Goal: Task Accomplishment & Management: Use online tool/utility

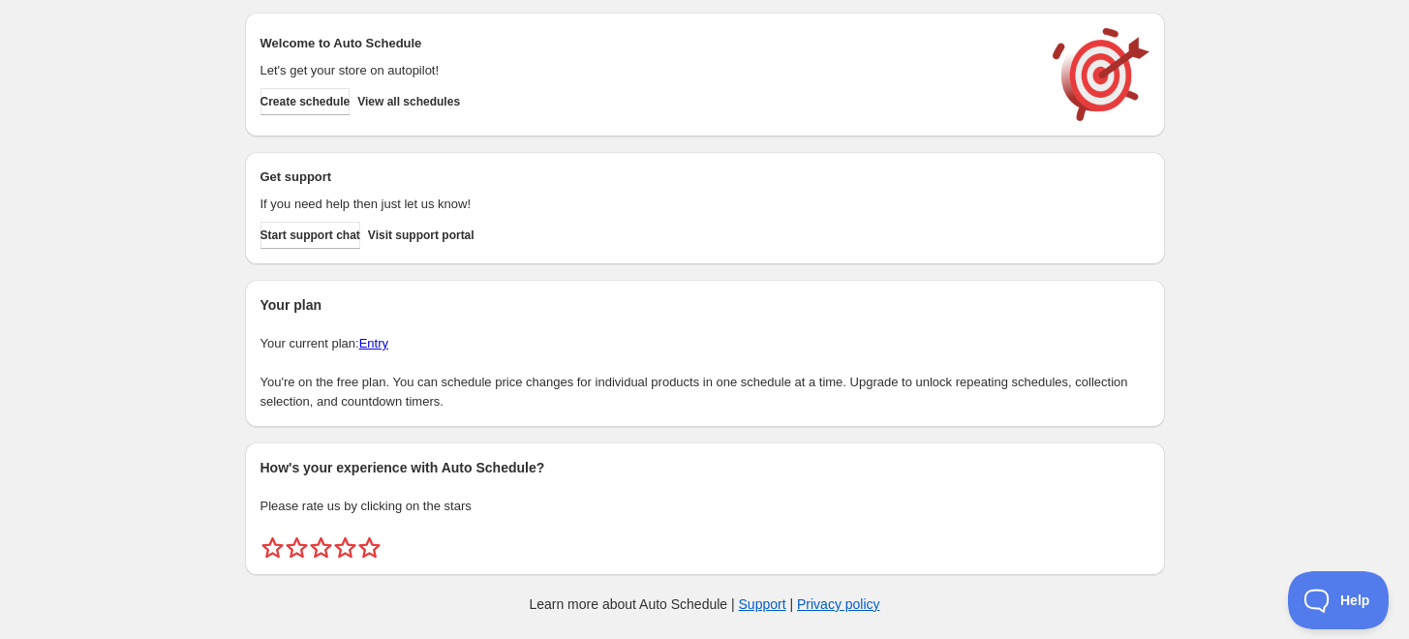
scroll to position [8, 0]
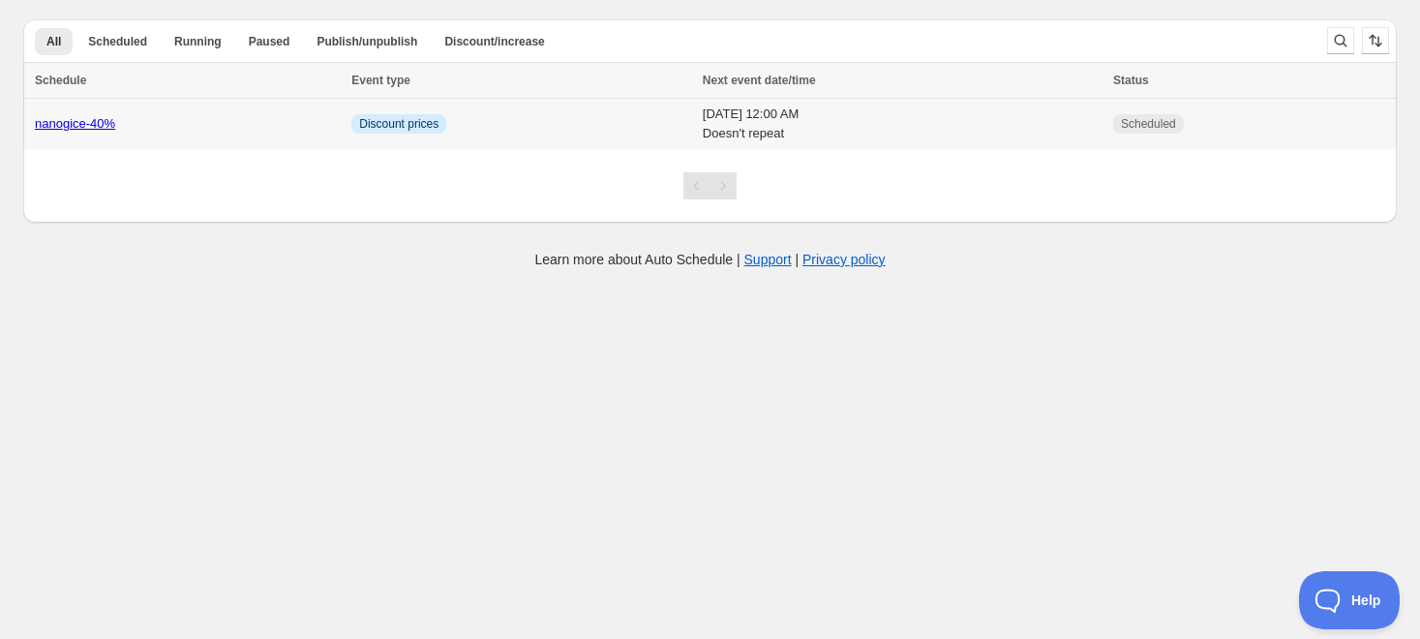
click at [93, 130] on link "nanogice-40%" at bounding box center [75, 123] width 80 height 15
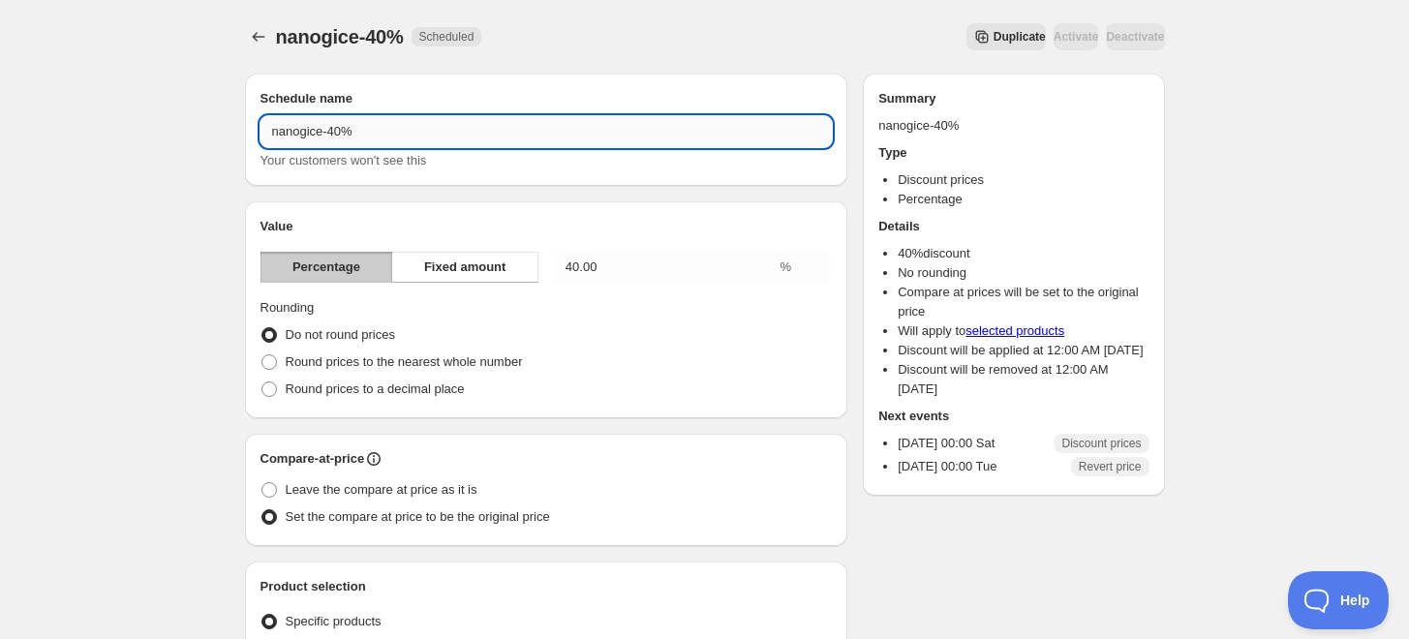
drag, startPoint x: 320, startPoint y: 135, endPoint x: 266, endPoint y: 135, distance: 54.2
click at [300, 136] on input "nanogice-40%" at bounding box center [546, 131] width 572 height 31
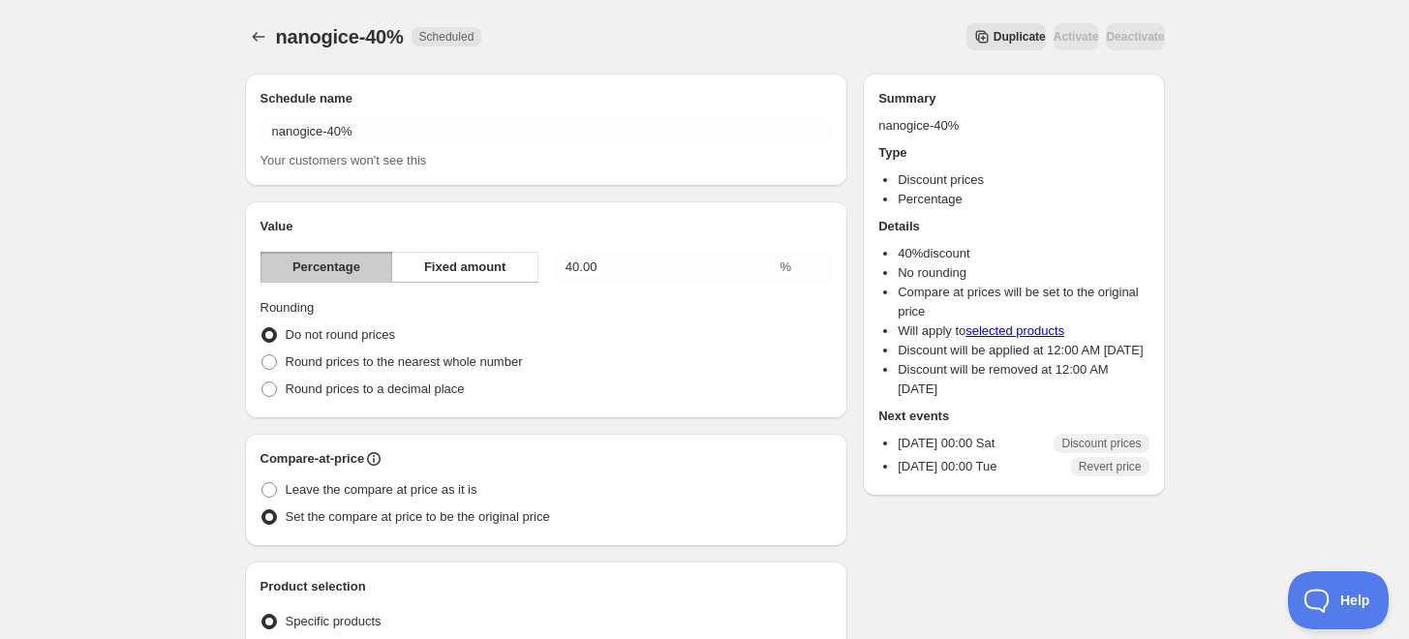
drag, startPoint x: 248, startPoint y: 135, endPoint x: 191, endPoint y: 136, distance: 57.1
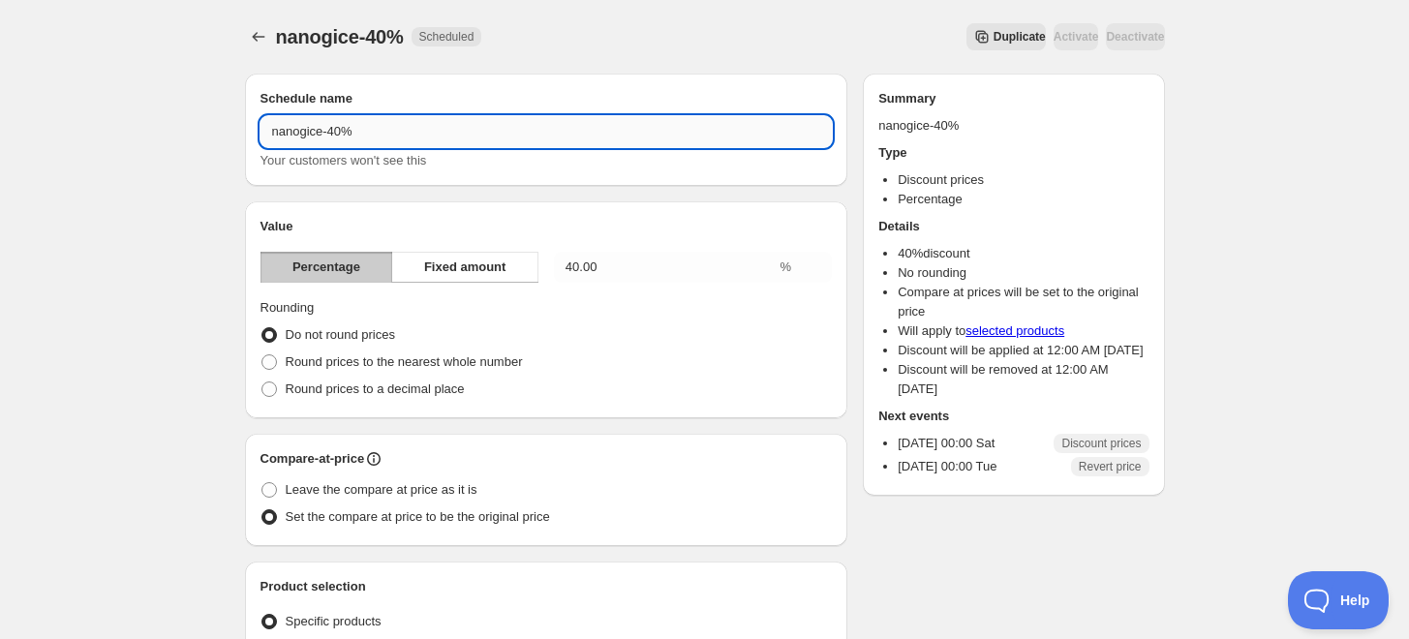
click at [317, 136] on input "nanogice-40%" at bounding box center [546, 131] width 572 height 31
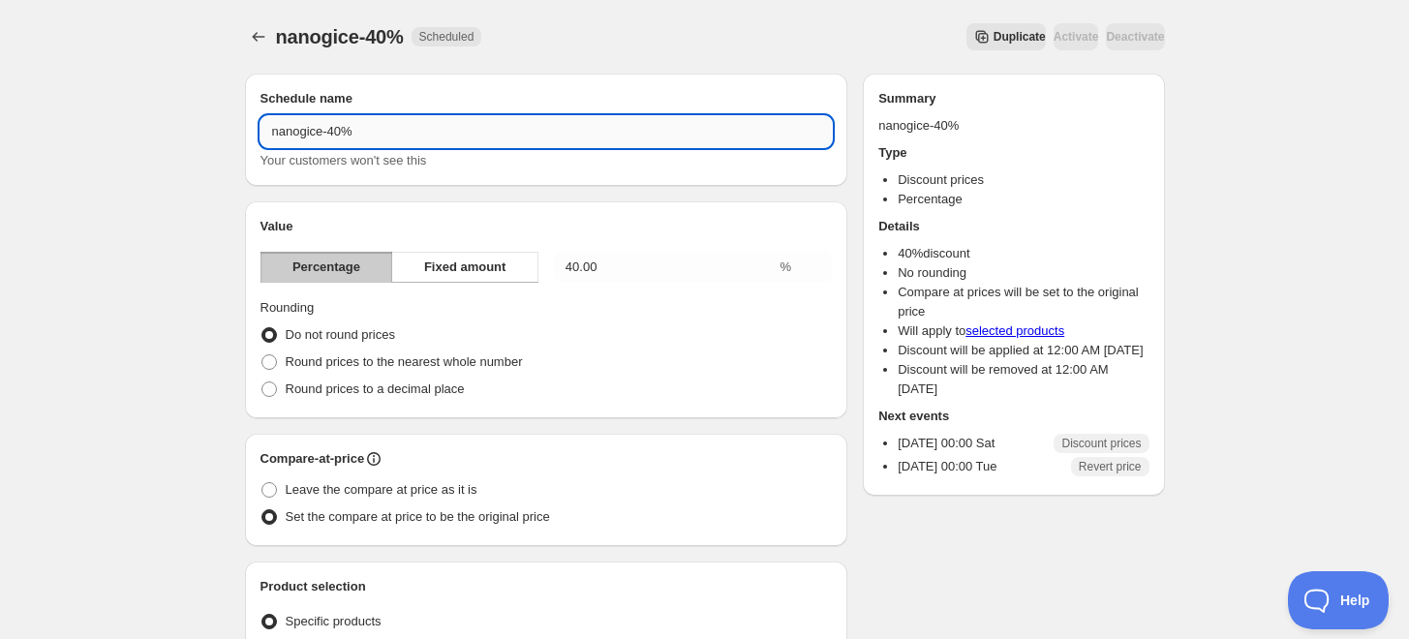
click at [323, 133] on input "nanogice-40%" at bounding box center [546, 131] width 572 height 31
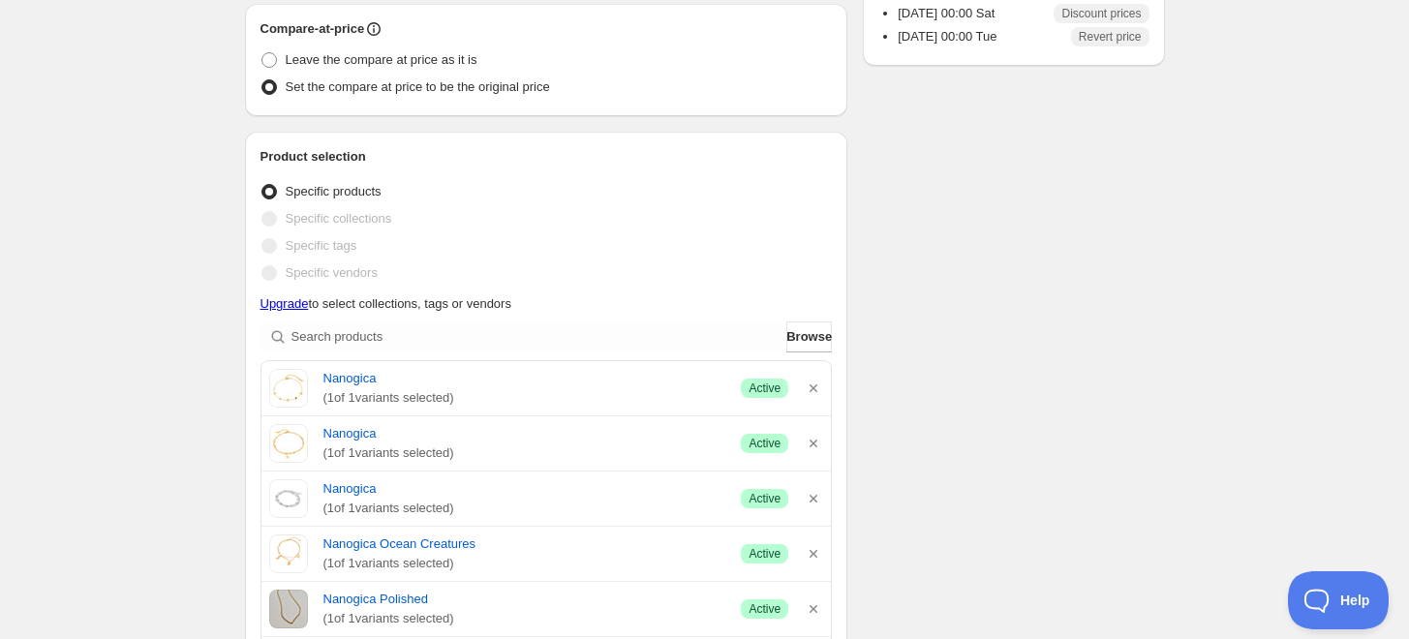
scroll to position [537, 0]
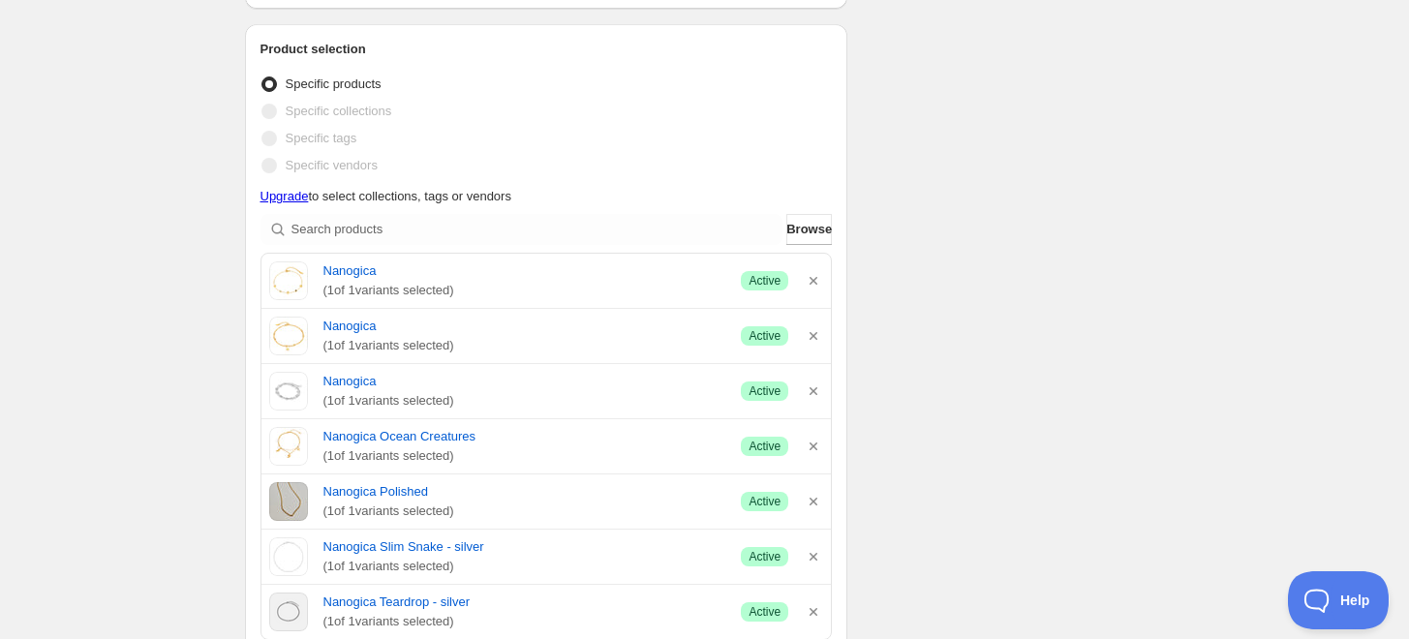
type input "-40%"
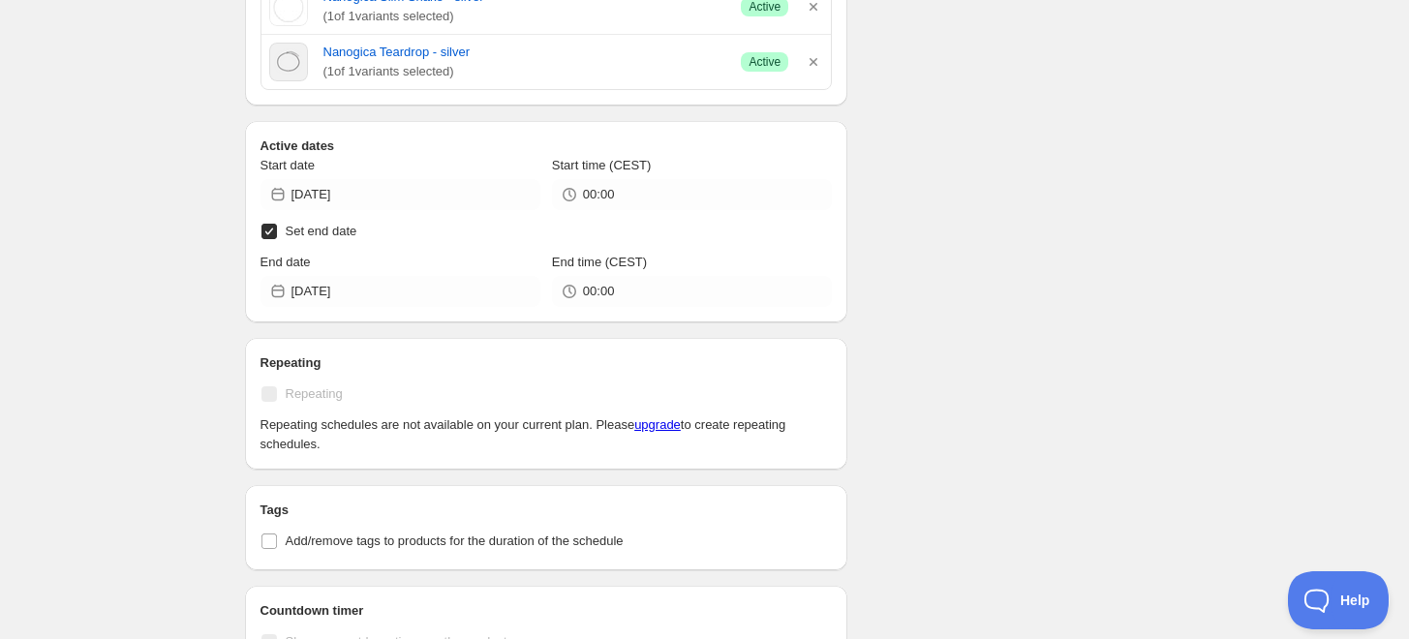
scroll to position [1082, 0]
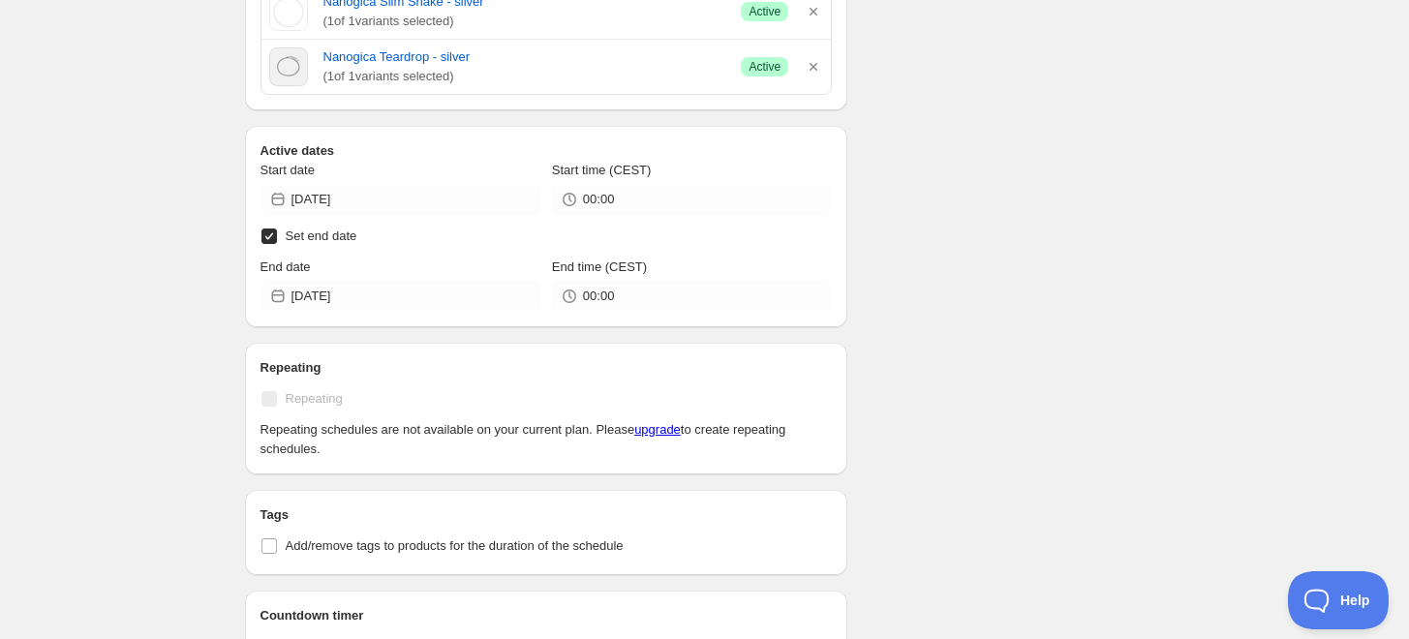
click at [267, 232] on input "Set end date" at bounding box center [268, 235] width 15 height 15
checkbox input "false"
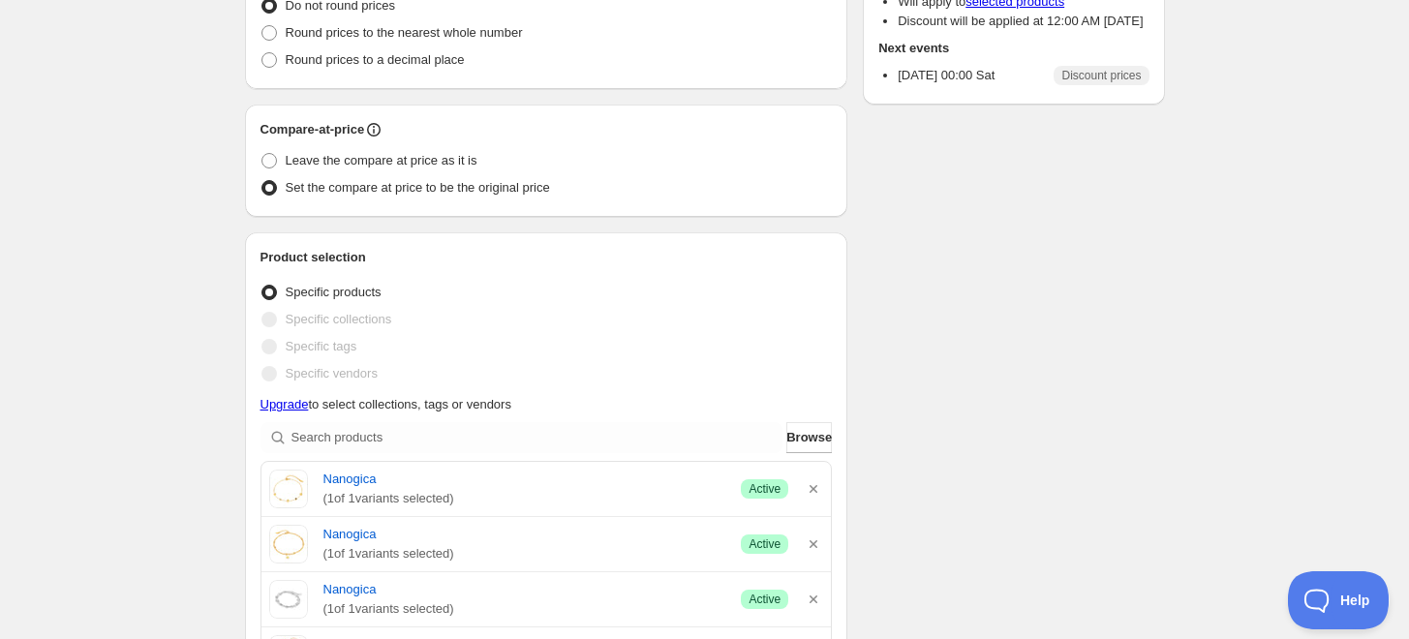
scroll to position [437, 0]
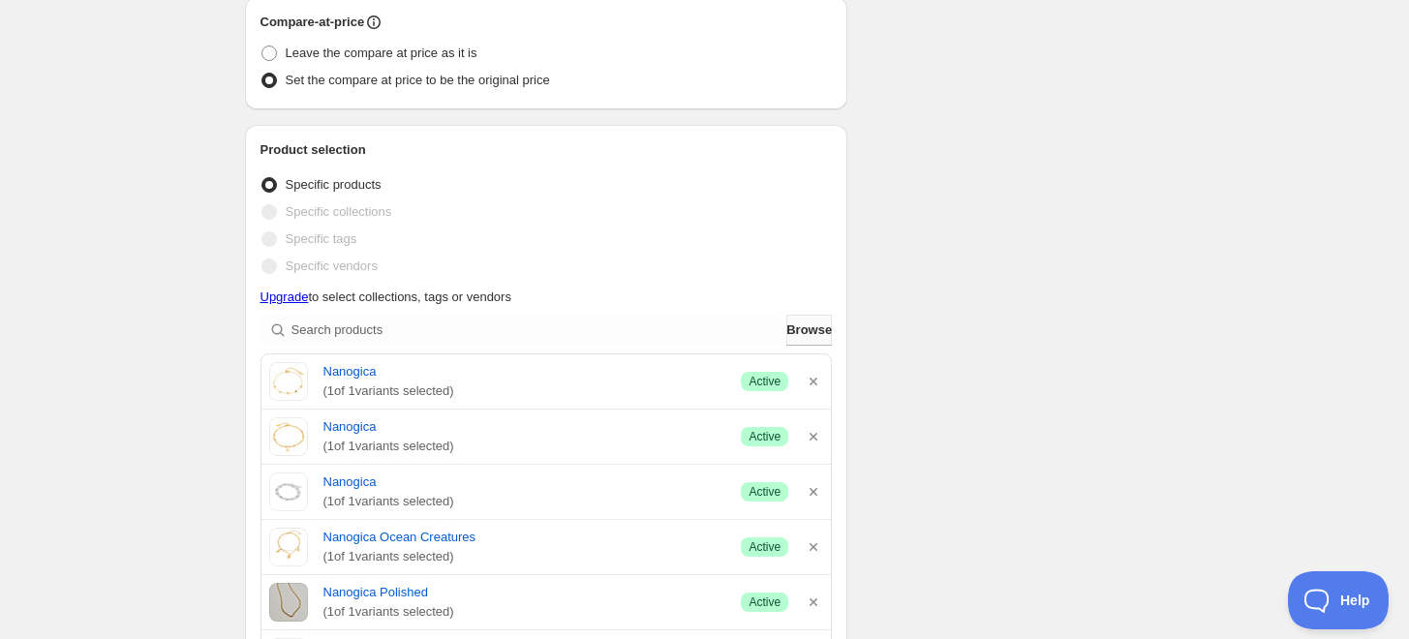
click at [798, 329] on span "Browse" at bounding box center [808, 329] width 45 height 19
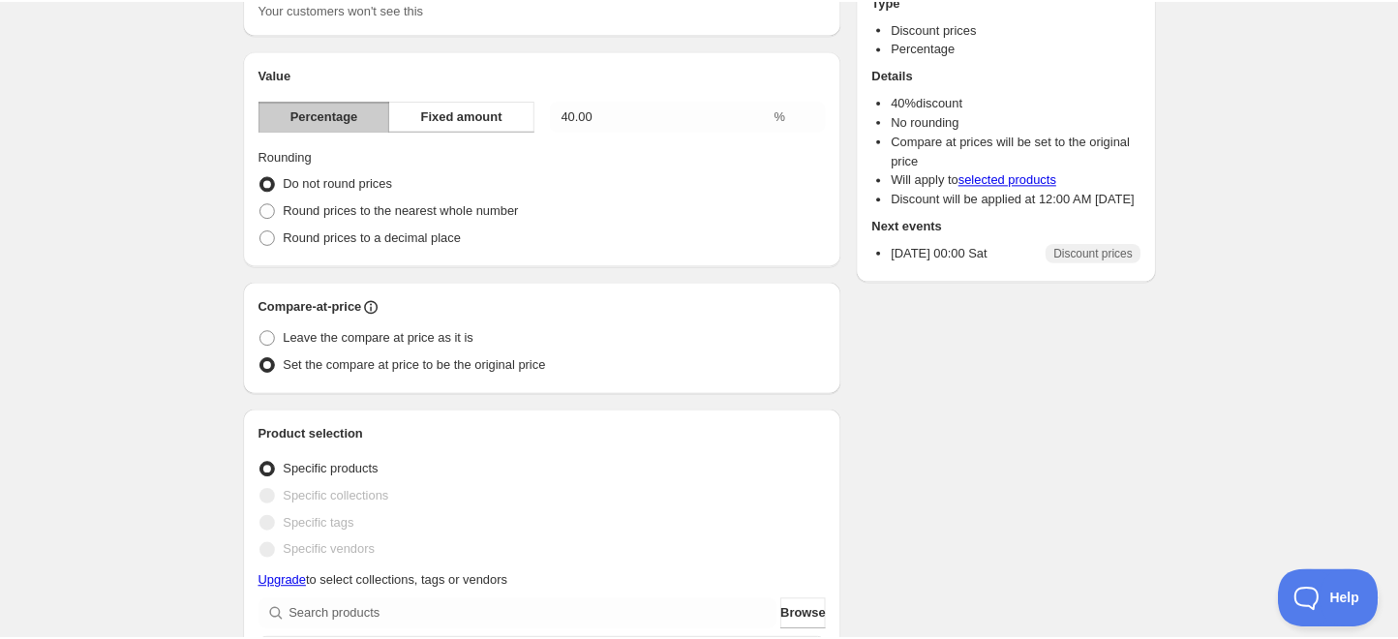
scroll to position [215, 0]
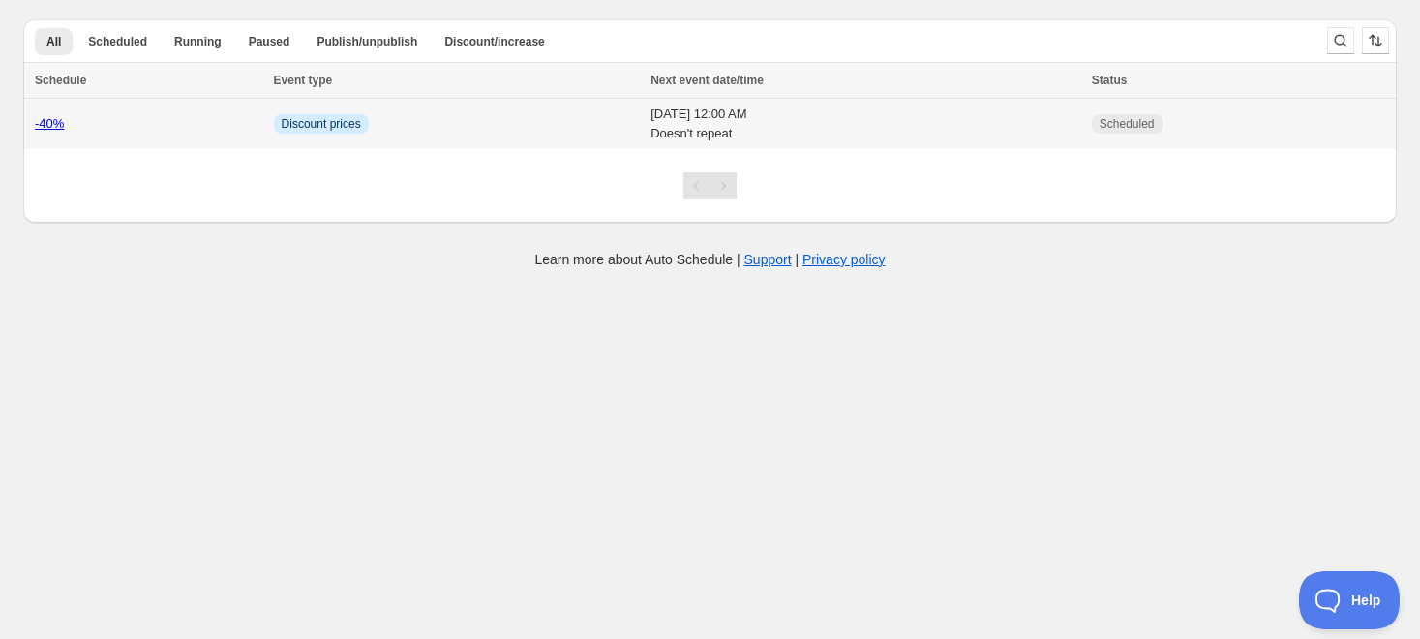
click at [53, 123] on link "-40%" at bounding box center [49, 123] width 29 height 15
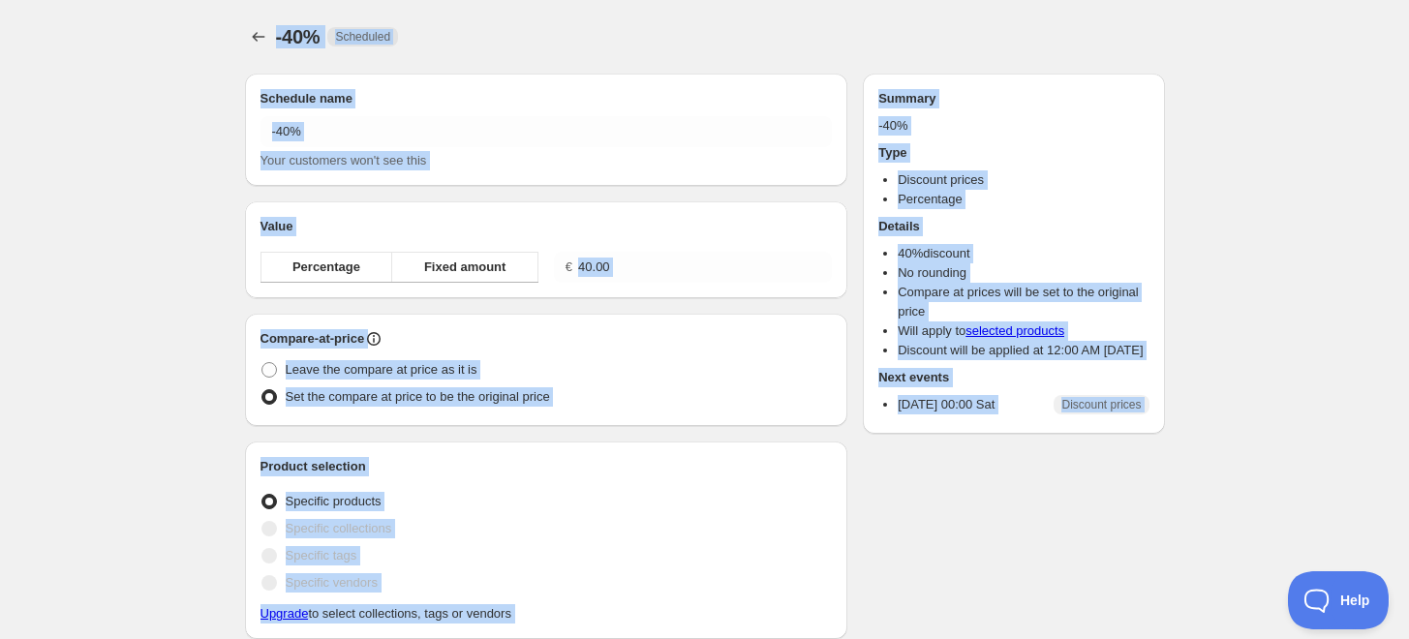
radio input "true"
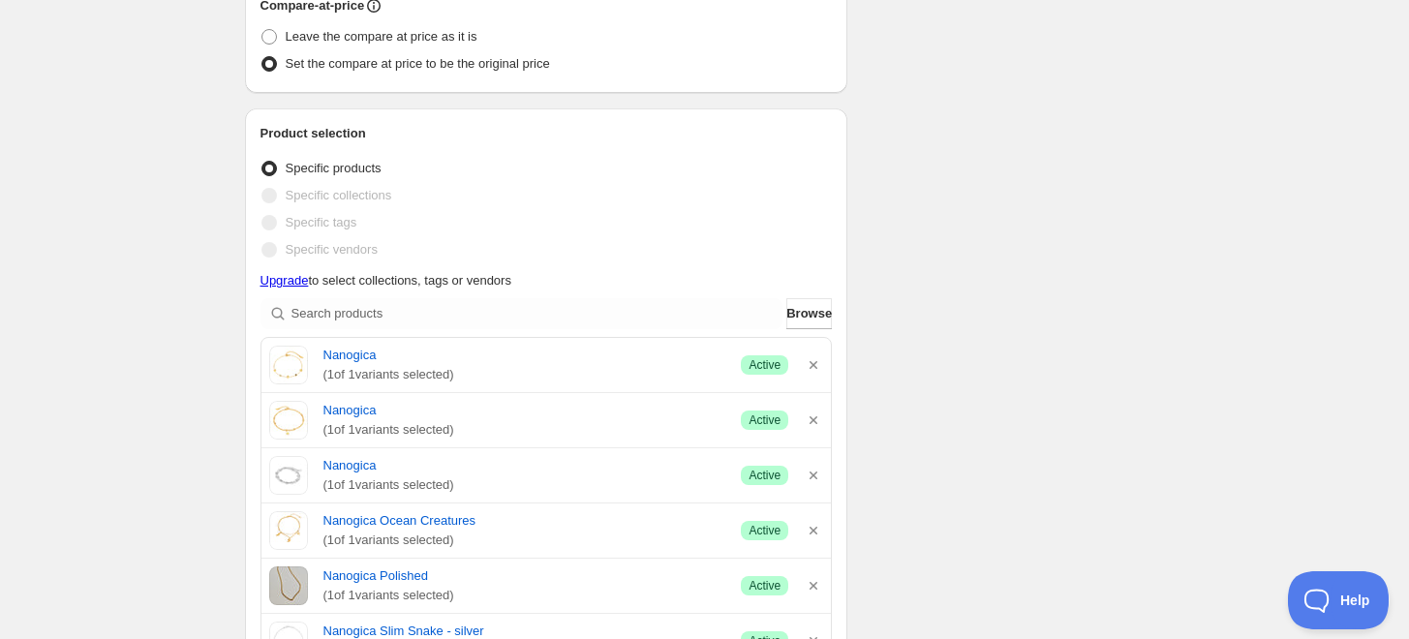
scroll to position [430, 0]
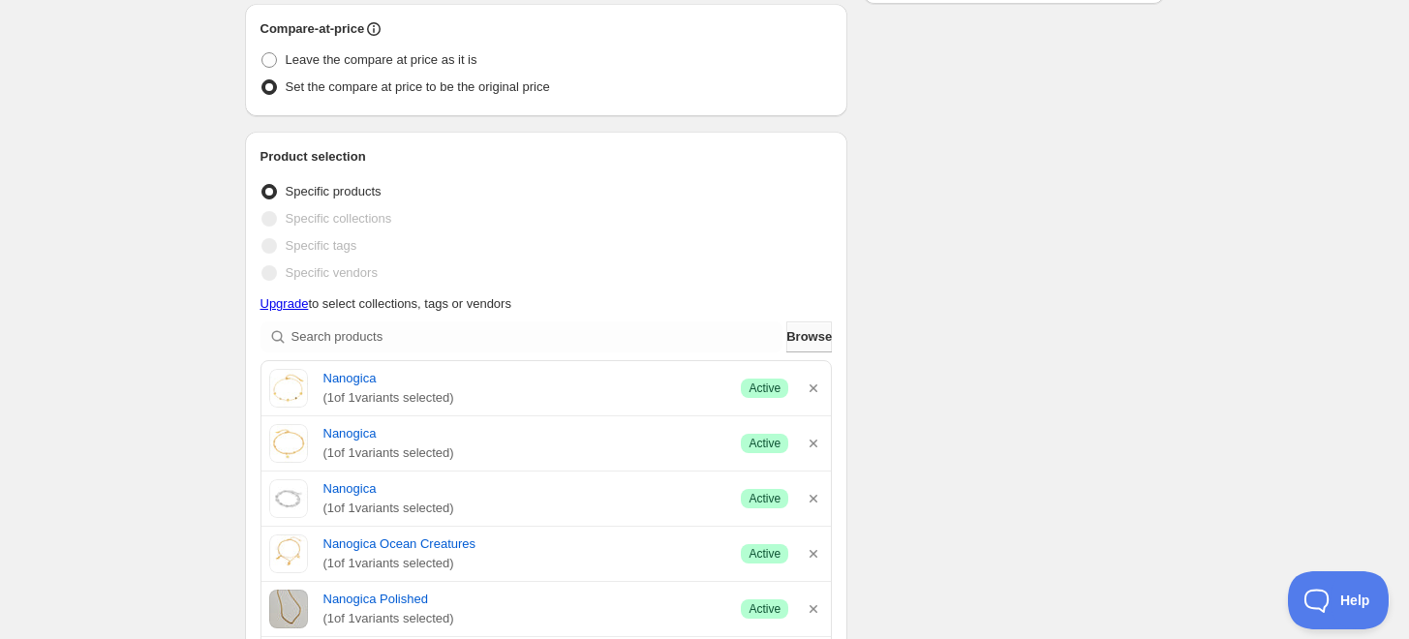
click at [818, 335] on span "Browse" at bounding box center [808, 336] width 45 height 19
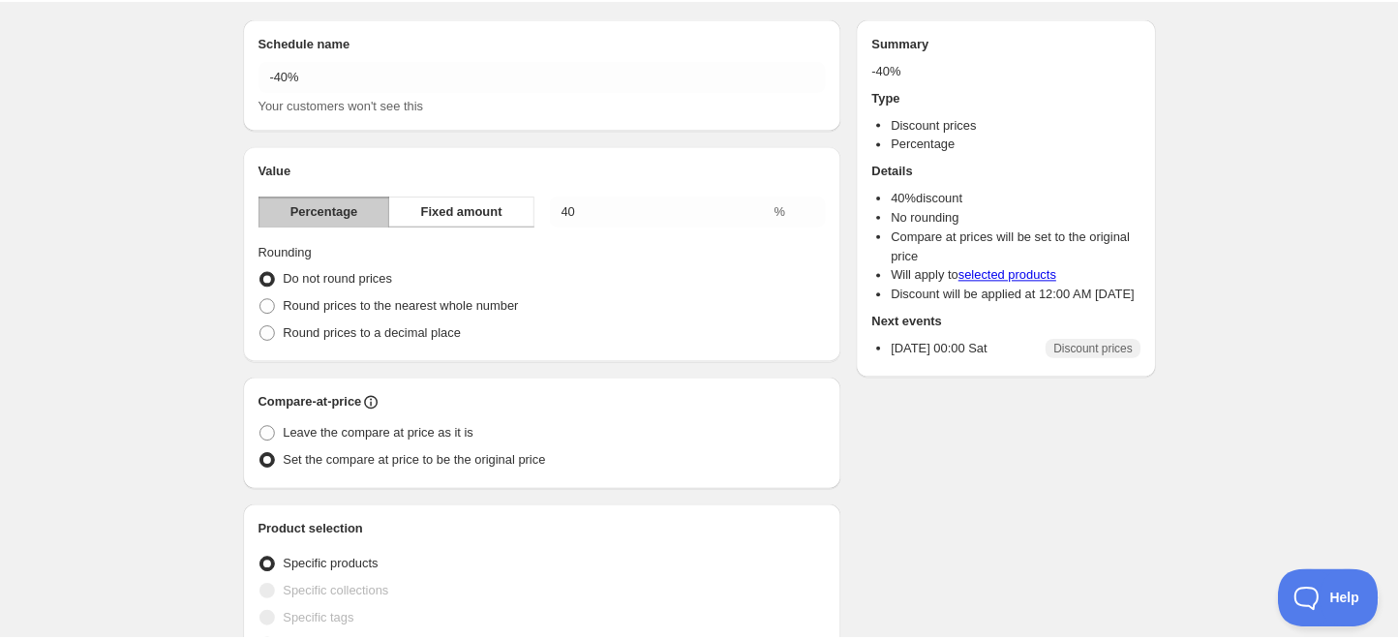
scroll to position [0, 0]
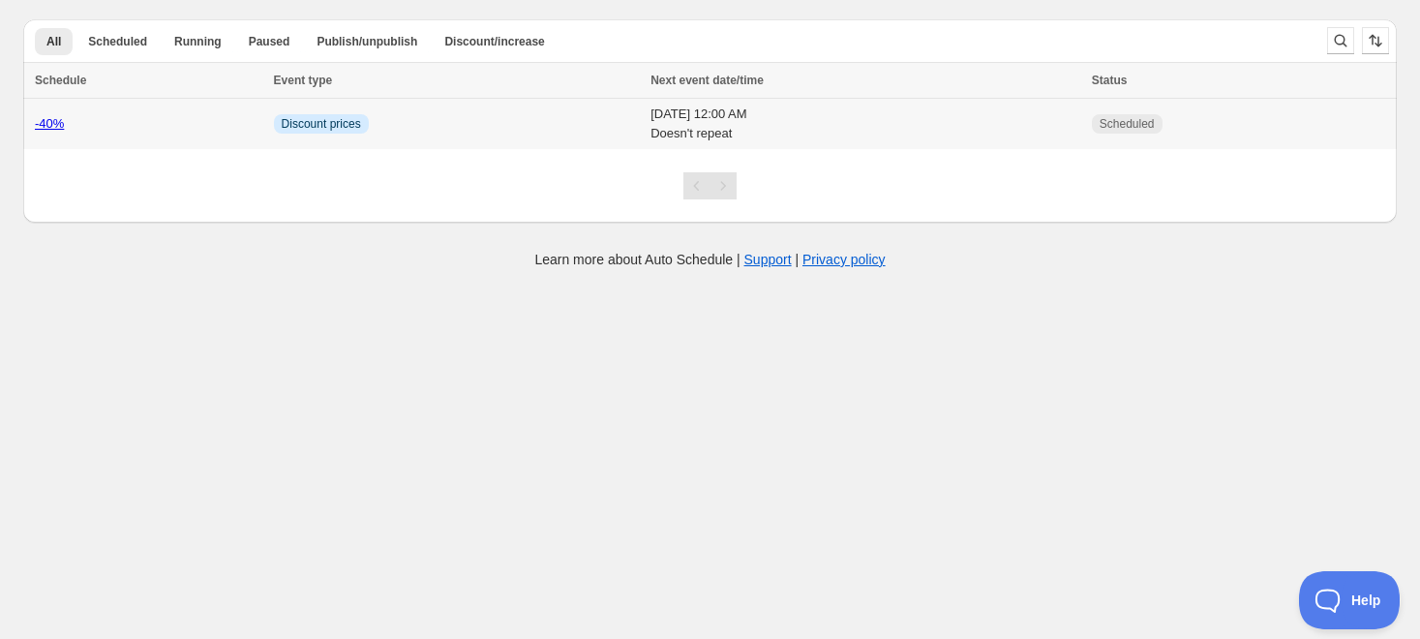
click at [46, 122] on link "-40%" at bounding box center [49, 123] width 29 height 15
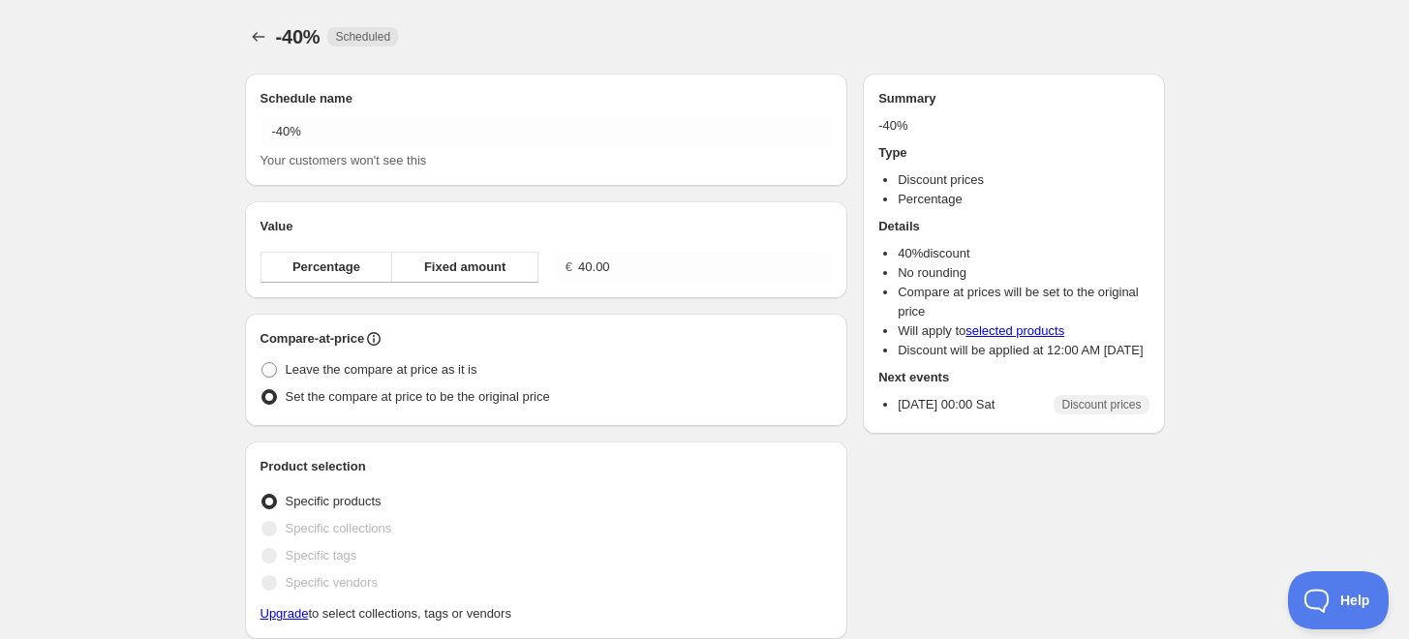
radio input "true"
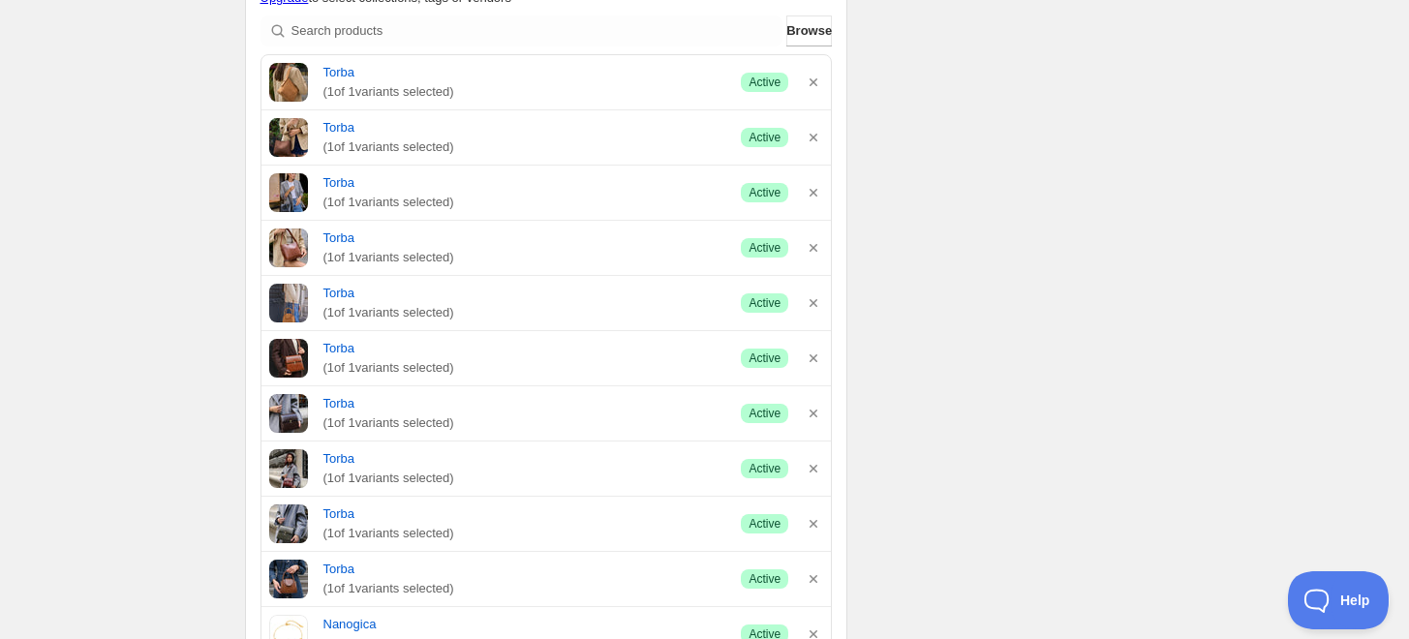
scroll to position [645, 0]
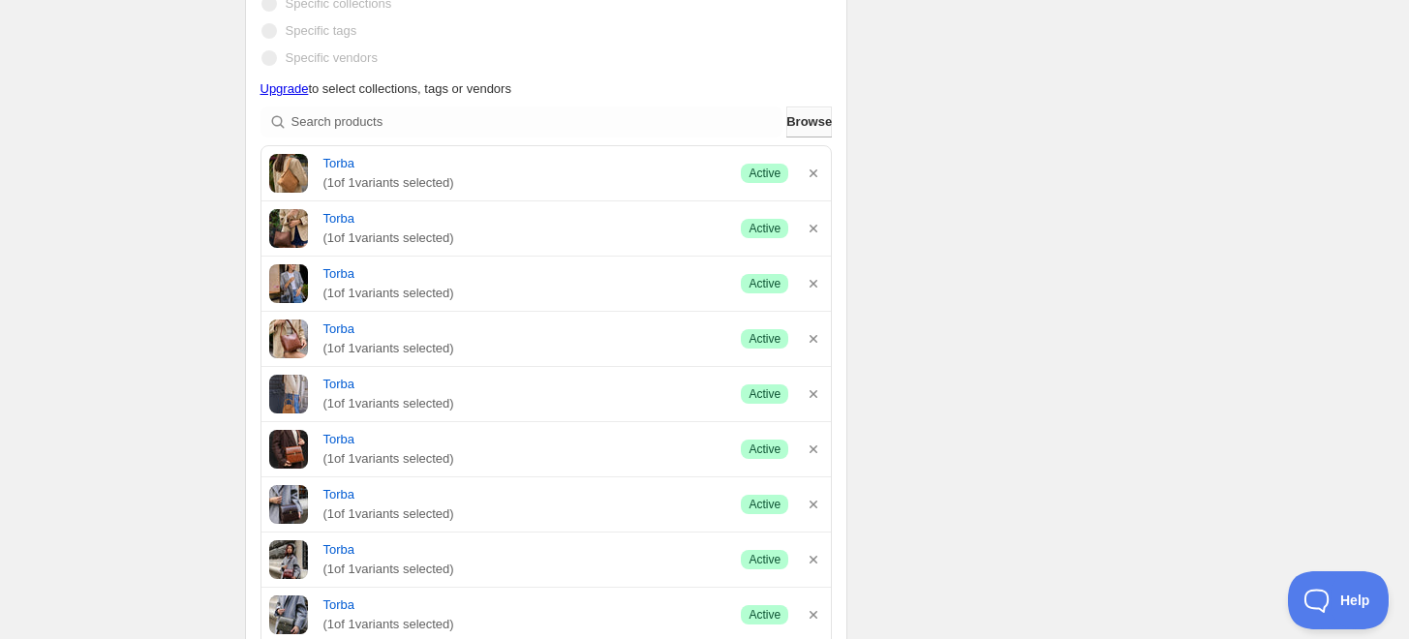
click at [786, 126] on span "Browse" at bounding box center [808, 121] width 45 height 19
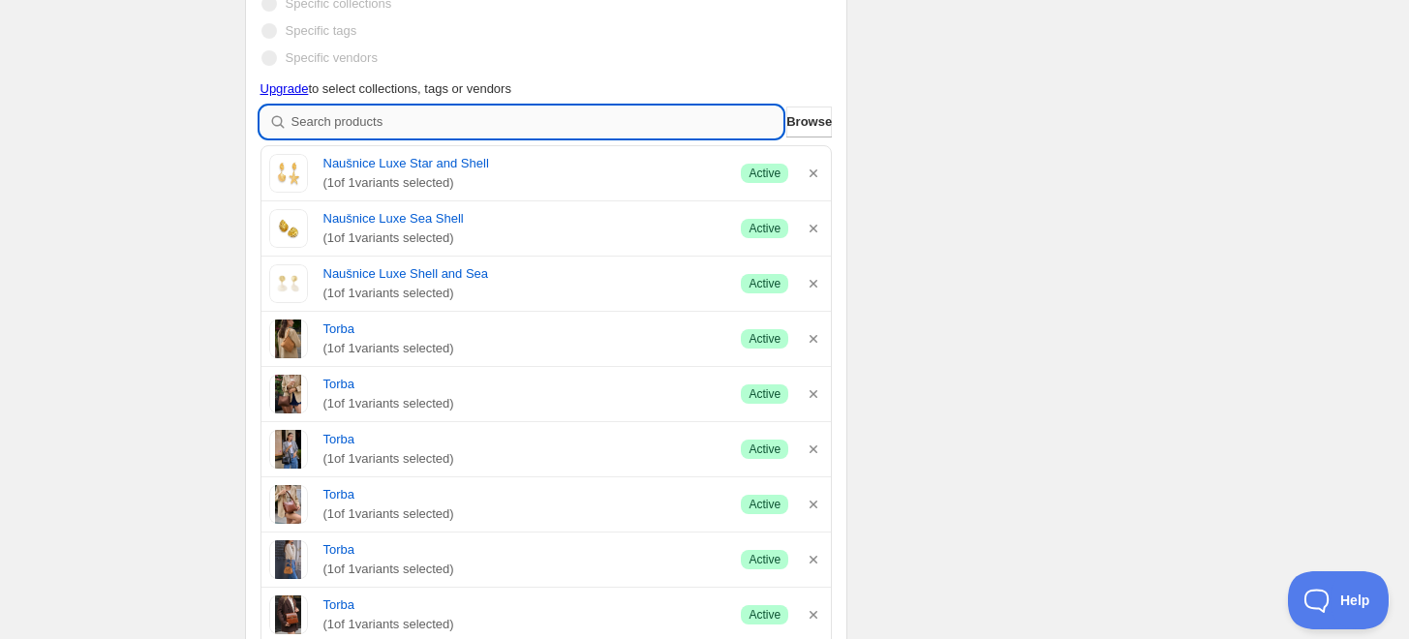
click at [342, 136] on input "search" at bounding box center [537, 121] width 492 height 31
paste input "Naušnice Luxe Romantic Series Eight"
type input "Naušnice Luxe Romantic Series Eight"
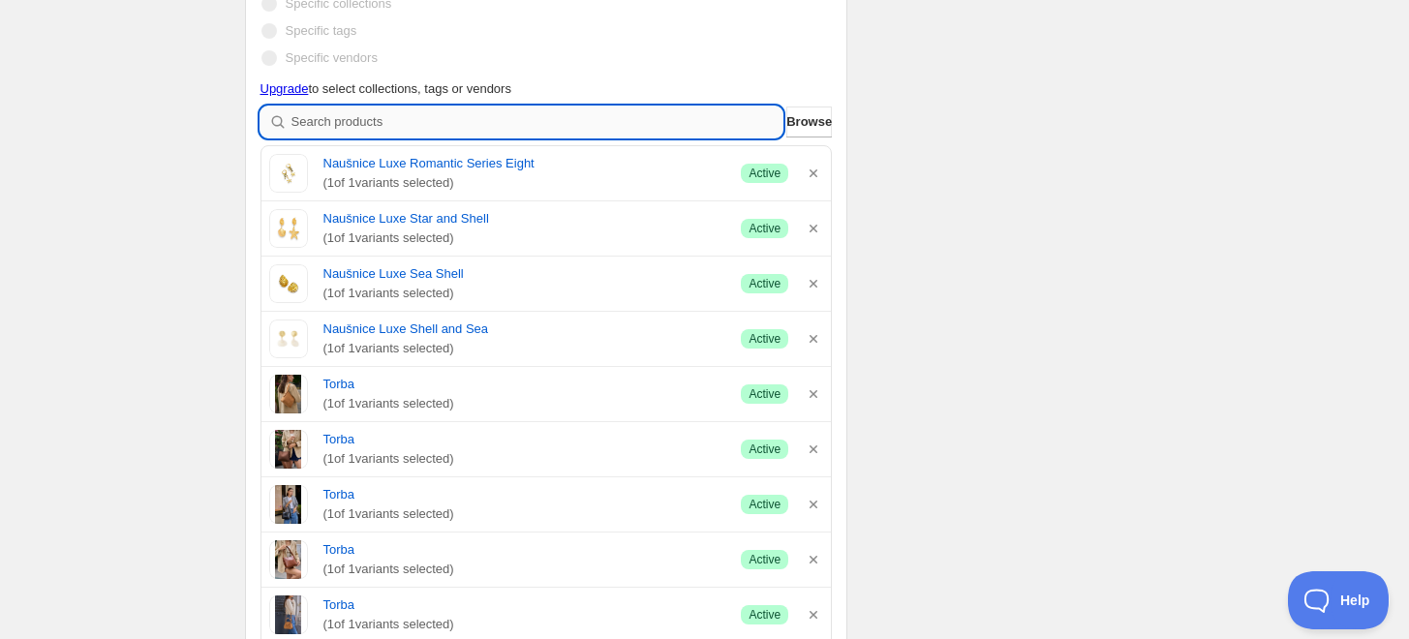
click at [339, 119] on input "search" at bounding box center [537, 121] width 492 height 31
paste input "Naušnice Luxe Romantic Series Seven"
type input "Naušnice Luxe Romantic Series Seven"
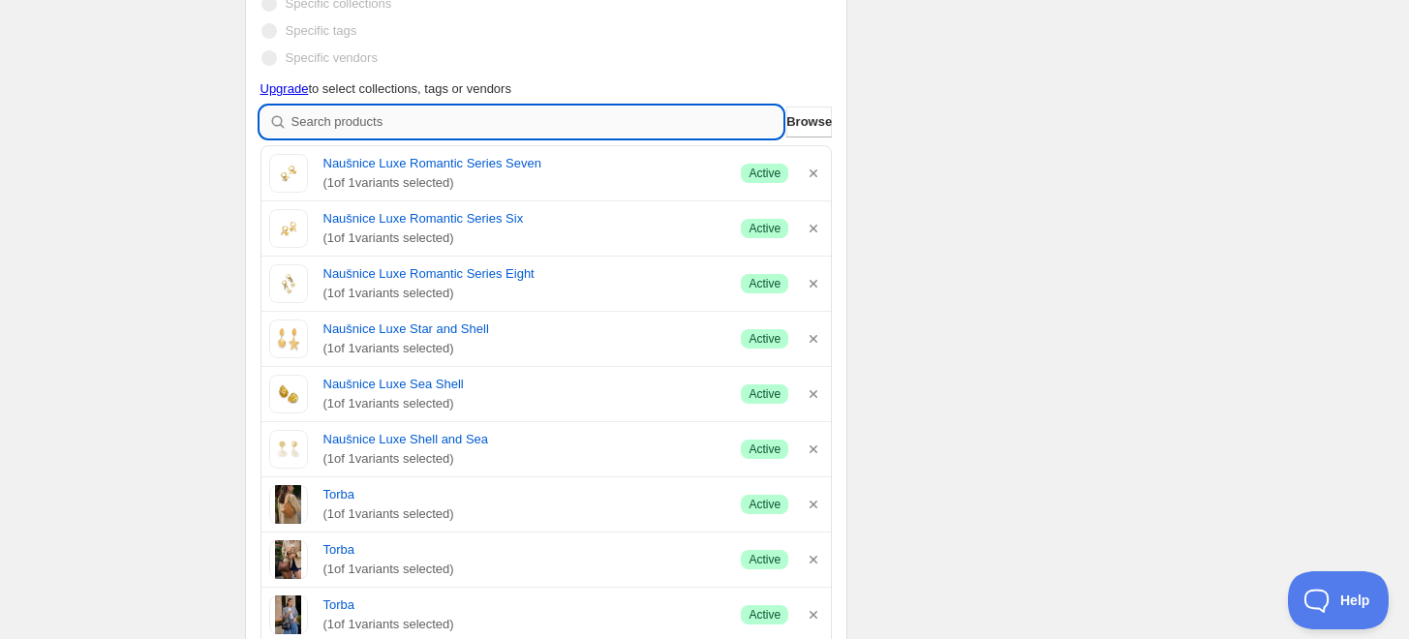
click at [298, 116] on input "search" at bounding box center [537, 121] width 492 height 31
paste input "Naušnice Luxe Romantic Series Five"
type input "Naušnice Luxe Romantic Series Five"
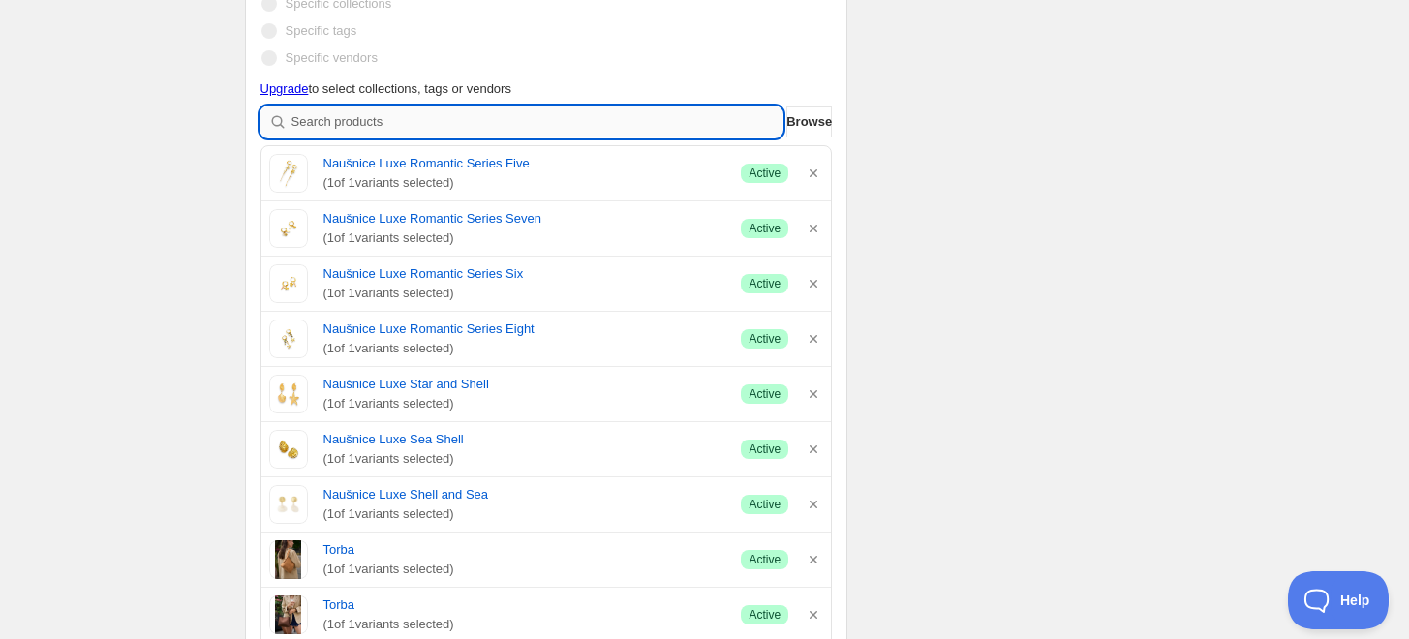
click at [318, 121] on input "search" at bounding box center [537, 121] width 492 height 31
paste input "Naušnice Luxe Romantic Series Four"
type input "Naušnice Luxe Romantic Series Four"
click at [315, 127] on input "search" at bounding box center [537, 121] width 492 height 31
paste input "Naušnice Luxe Romantic Series Three"
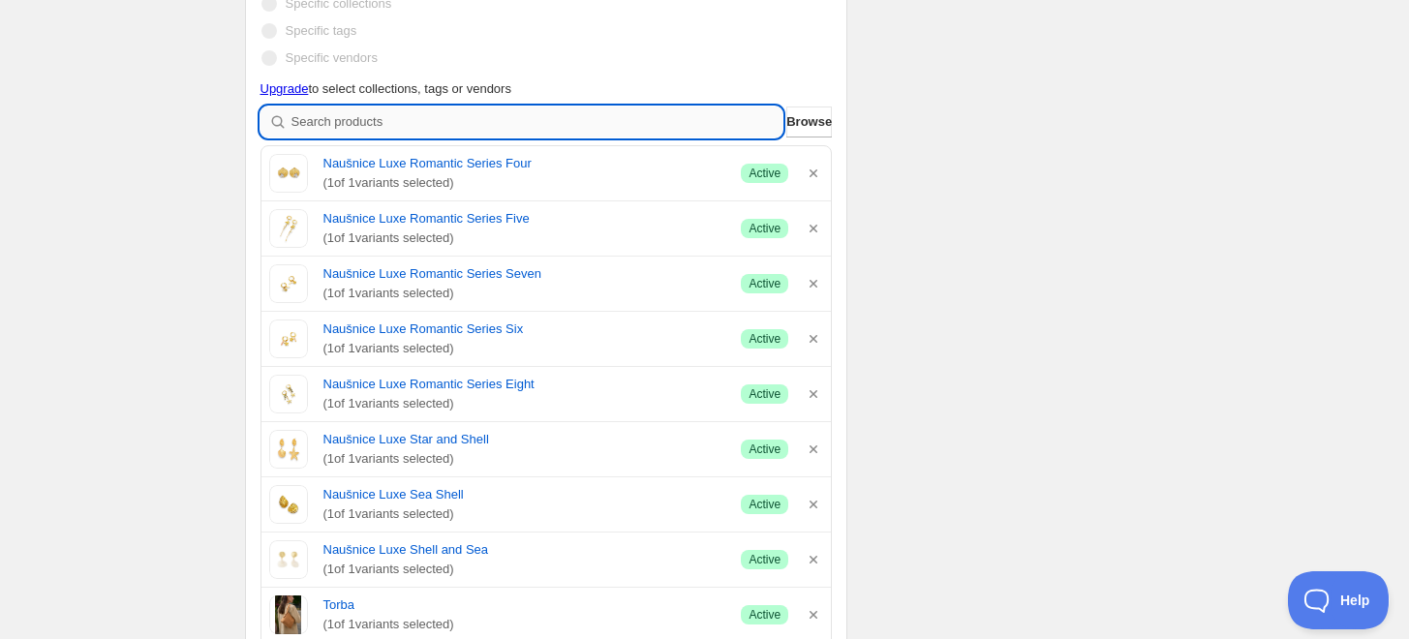
type input "Naušnice Luxe Romantic Series Three"
click at [318, 126] on input "search" at bounding box center [537, 121] width 492 height 31
paste input "Naušnice Luxe Romantic Series Two"
type input "Naušnice Luxe Romantic Series Two"
click at [327, 128] on input "search" at bounding box center [537, 121] width 492 height 31
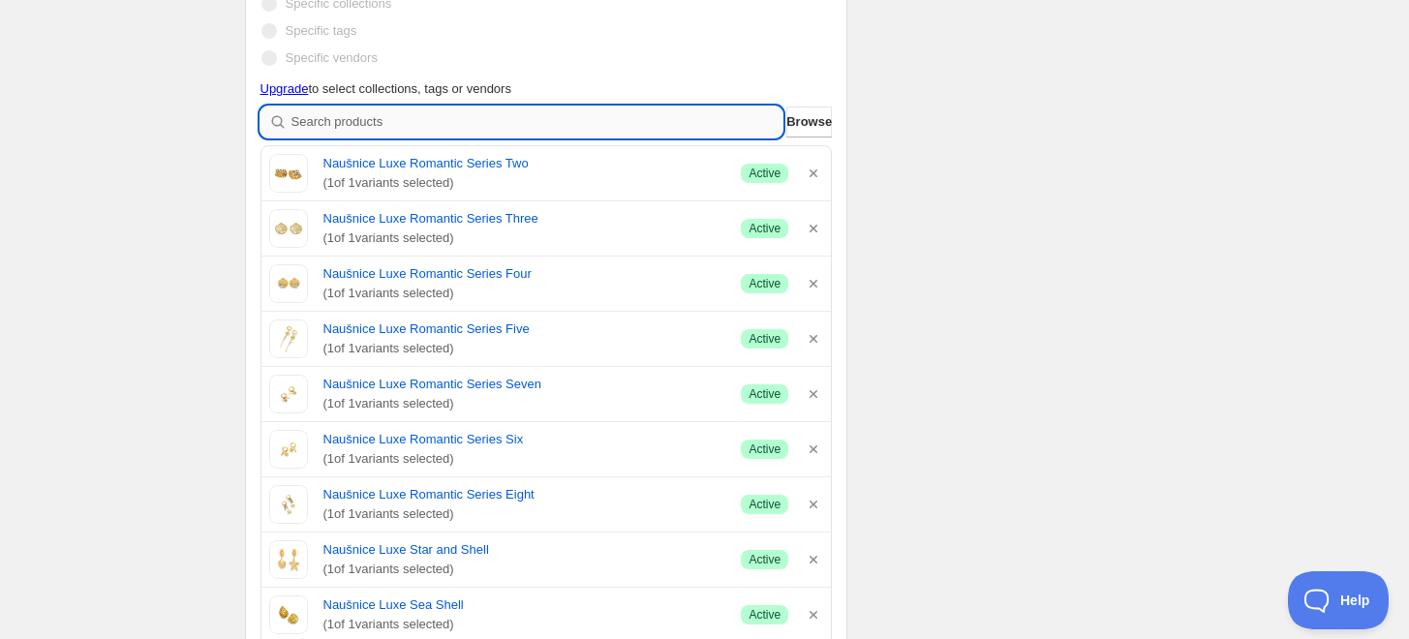
paste input "Naušnice Luxe Romantic Series One"
type input "Naušnice Luxe Romantic Series One"
click at [351, 130] on input "search" at bounding box center [537, 121] width 492 height 31
paste input "Naušnice Luxe Star Petal"
type input "Naušnice Luxe Star Petal"
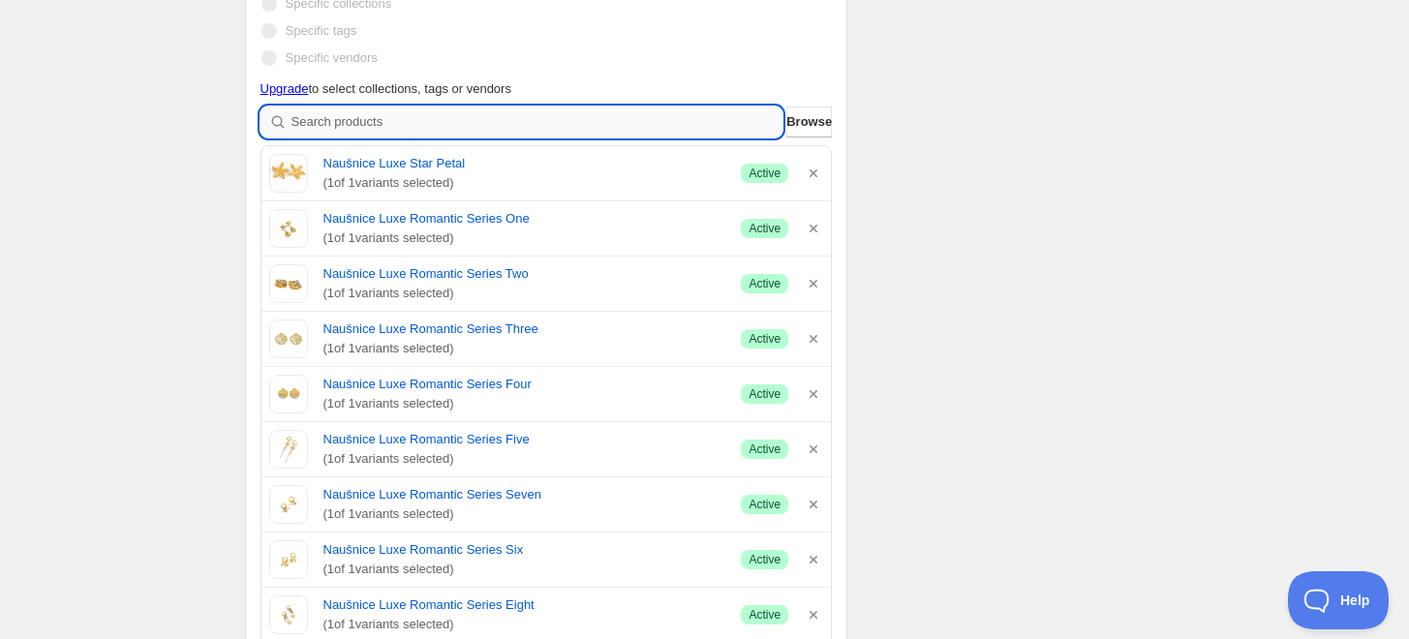
click at [440, 114] on input "search" at bounding box center [537, 121] width 492 height 31
paste input "Naušnice Luxe Color Star Gold Shell"
type input "Naušnice Luxe Color Star Gold Shell"
click at [309, 123] on input "search" at bounding box center [537, 121] width 492 height 31
paste input "Naušnice Luxe Gold Star Color Shell"
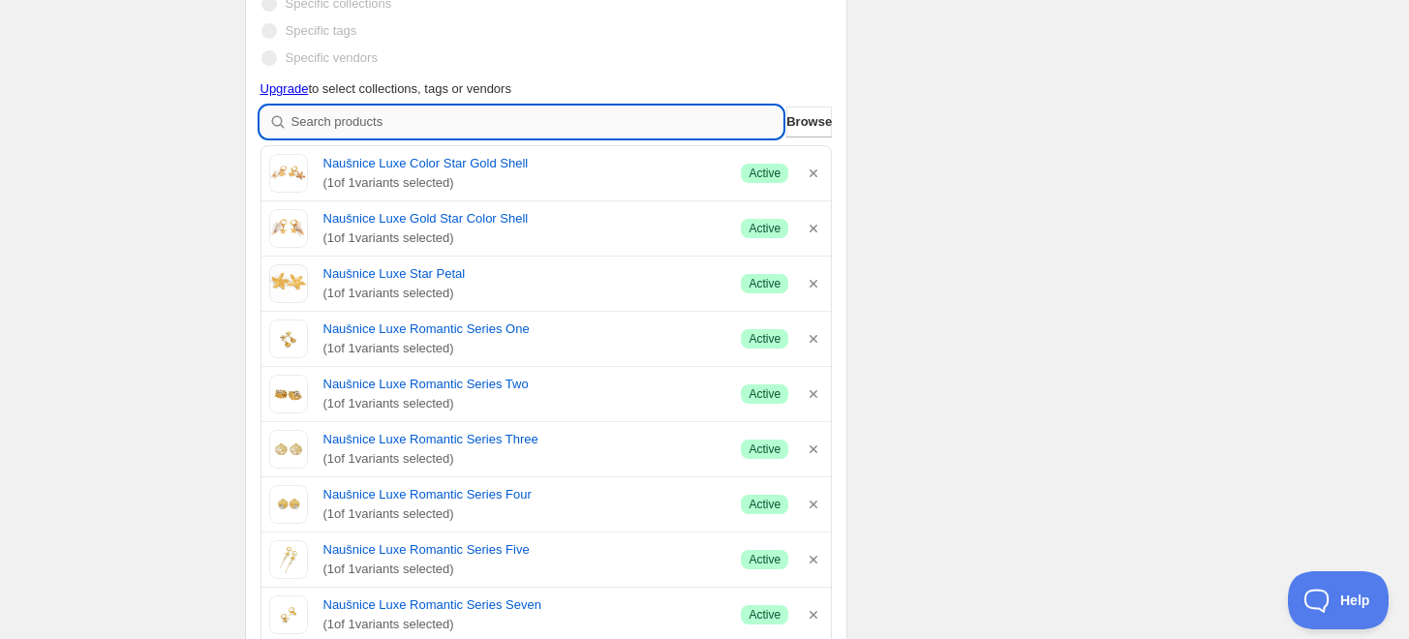
type input "Naušnice Luxe Gold Star Color Shell"
click at [341, 121] on input "search" at bounding box center [537, 121] width 492 height 31
paste input "Naušnice Luxe Gold Star White Shell"
type input "Naušnice Luxe Gold Star White Shell"
click at [438, 135] on input "search" at bounding box center [537, 121] width 492 height 31
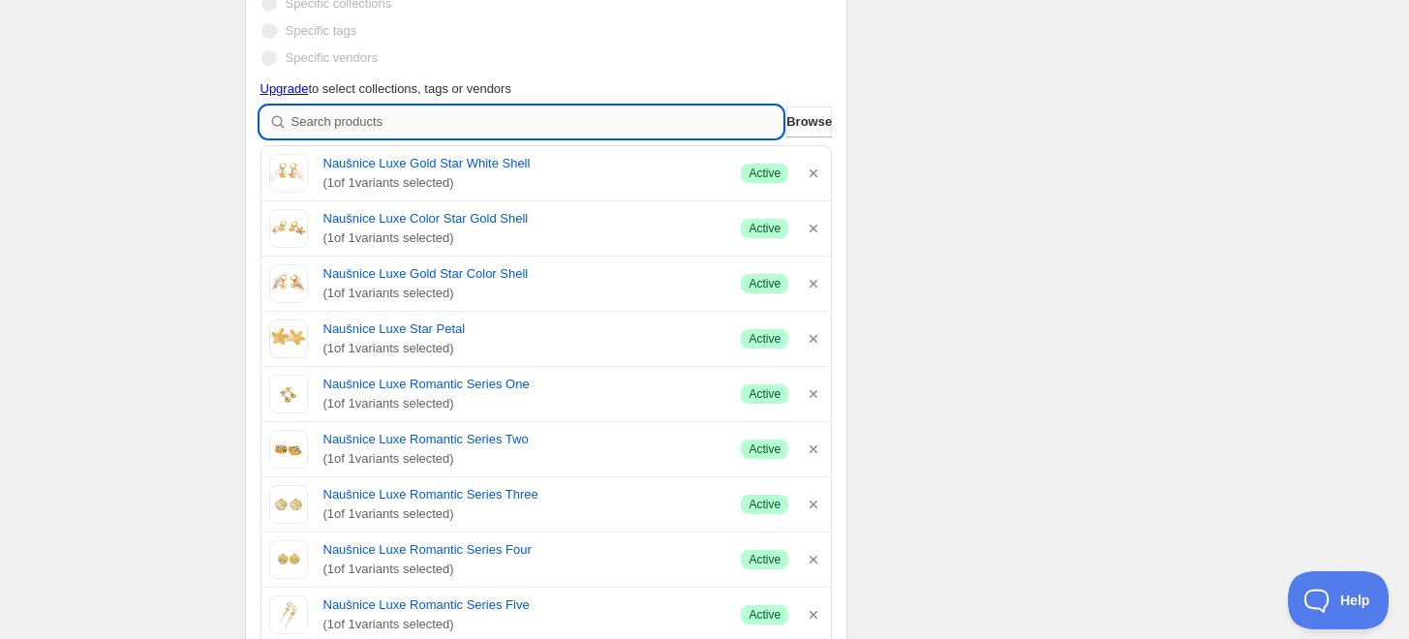
paste input "Naušnice Luxe Big Starfish"
type input "Naušnice Luxe Big Starfish"
click at [351, 126] on input "search" at bounding box center [537, 121] width 492 height 31
paste input "Naušnice Luxe Shell Dangle"
type input "Naušnice Luxe Shell Dangle"
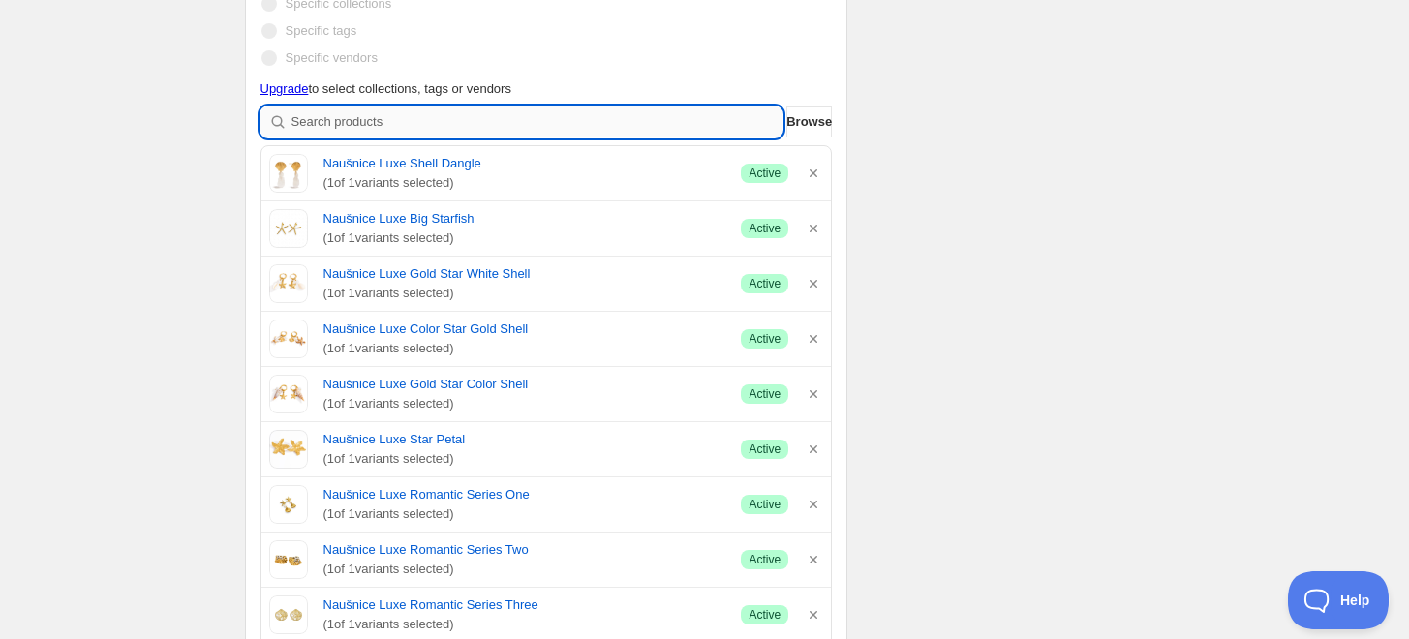
click at [315, 128] on input "search" at bounding box center [537, 121] width 492 height 31
paste input "Naušnice Luxe Pearl Coral"
type input "Naušnice Luxe Pearl Coral"
click at [372, 112] on input "search" at bounding box center [537, 121] width 492 height 31
paste input "Naušnice Luxe Shell Coral"
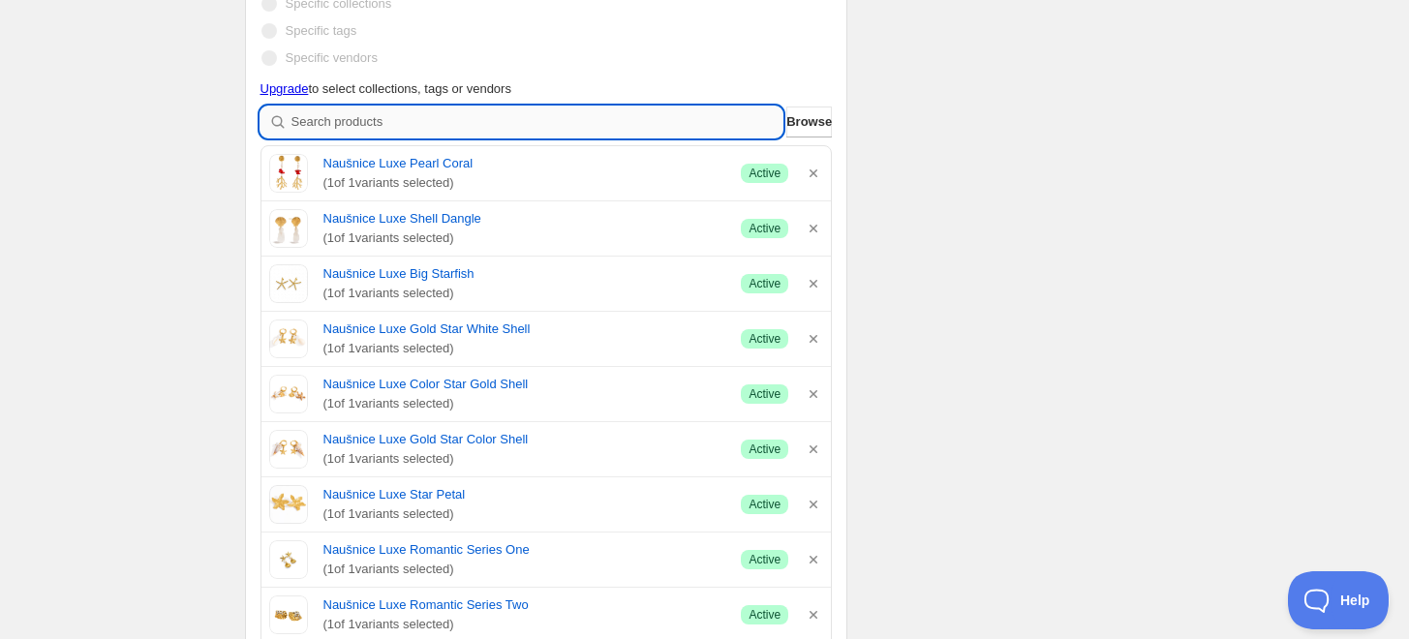
type input "Naušnice Luxe Shell Coral"
click at [379, 124] on input "search" at bounding box center [537, 121] width 492 height 31
paste input "Naušnice Luxe Pink Shell - gold"
type input "Naušnice Luxe Pink Shell - gold"
click at [340, 122] on input "search" at bounding box center [537, 121] width 492 height 31
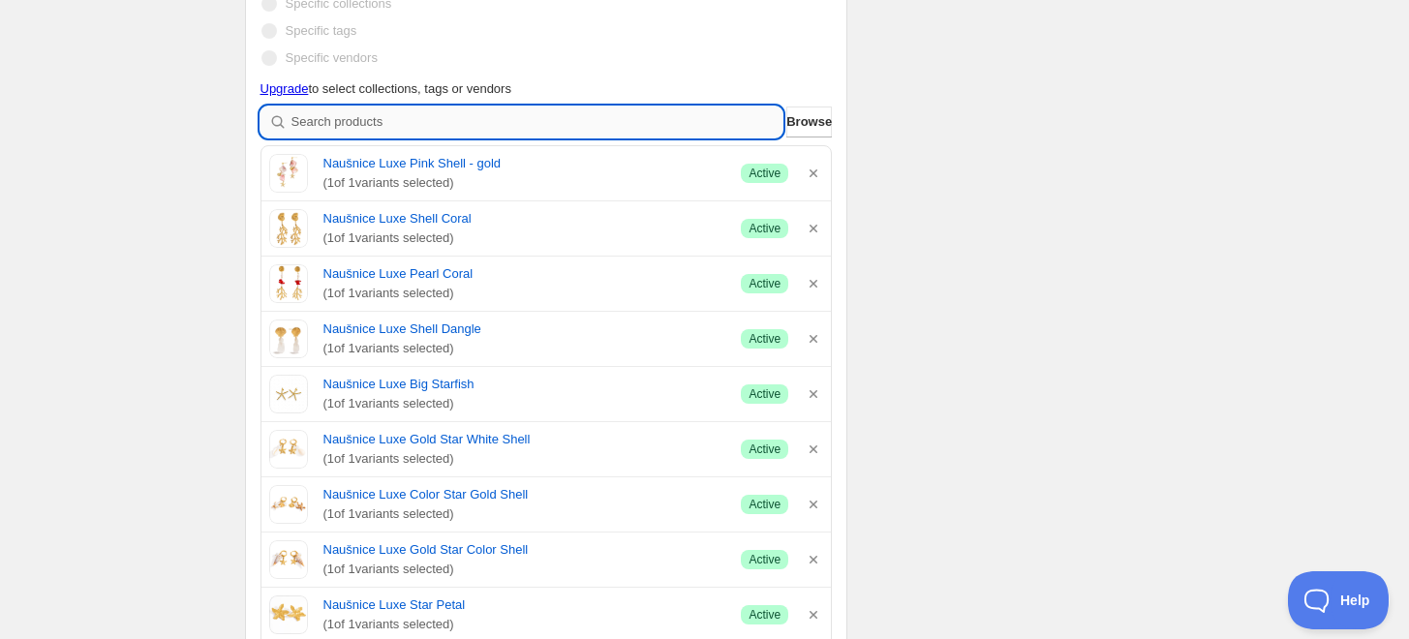
paste input "Naušnice Luxe Pink Shell - gold"
type input "Naušnice Luxe Pink Shell - gold"
click at [354, 121] on input "search" at bounding box center [537, 121] width 492 height 31
paste input "Naušnice Luxe Shell and Sea"
type input "Naušnice Luxe Shell and Sea"
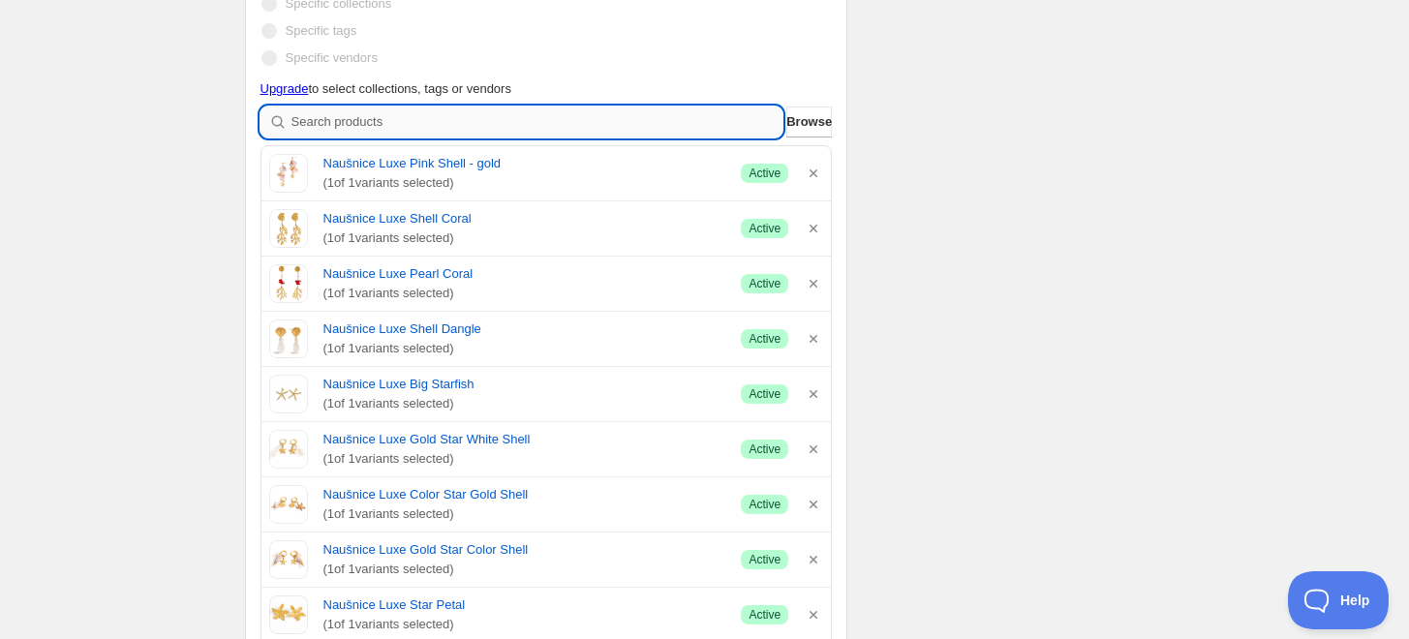
click at [341, 116] on input "search" at bounding box center [537, 121] width 492 height 31
paste input "Naušnice Luxe [PERSON_NAME] Breeze"
type input "Naušnice Luxe [PERSON_NAME] Breeze"
click at [356, 123] on input "search" at bounding box center [537, 121] width 492 height 31
paste input "Lančić Luxe Golden Strawberry"
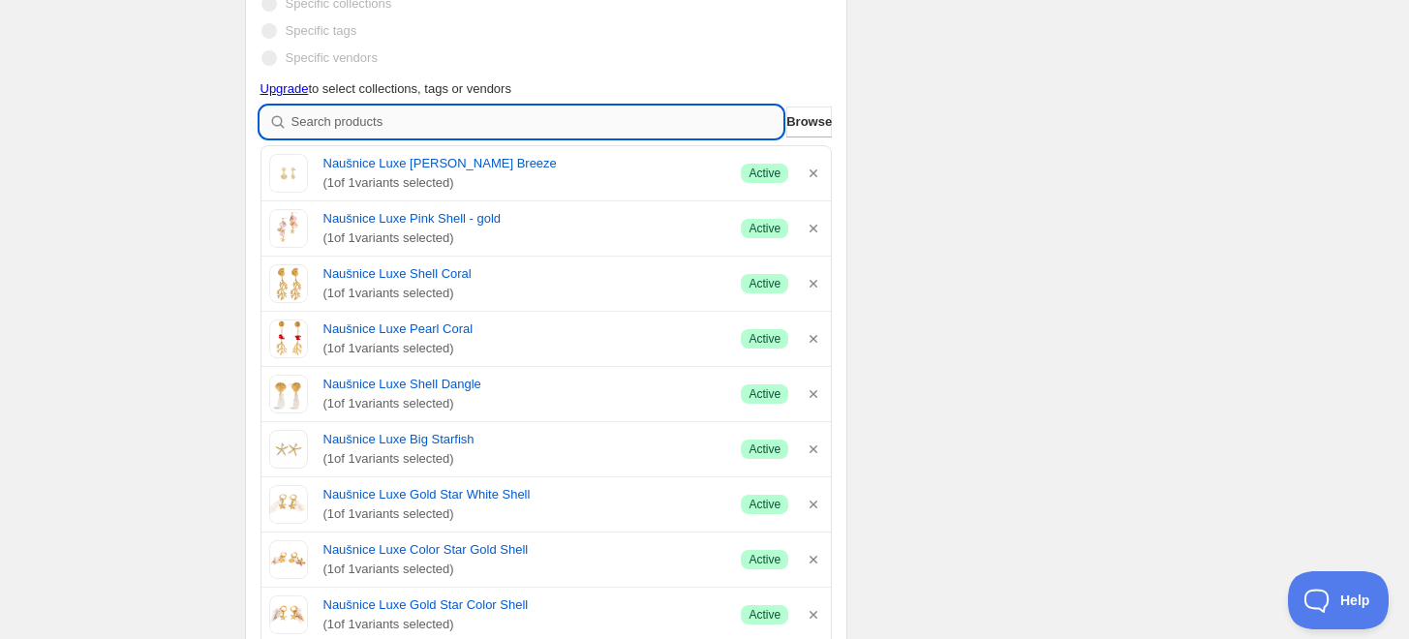
type input "Lančić Luxe Golden Strawberry"
click at [400, 117] on input "search" at bounding box center [537, 121] width 492 height 31
paste input "Lančić Luxe Big Starfish"
type input "Lančić Luxe Big Starfish"
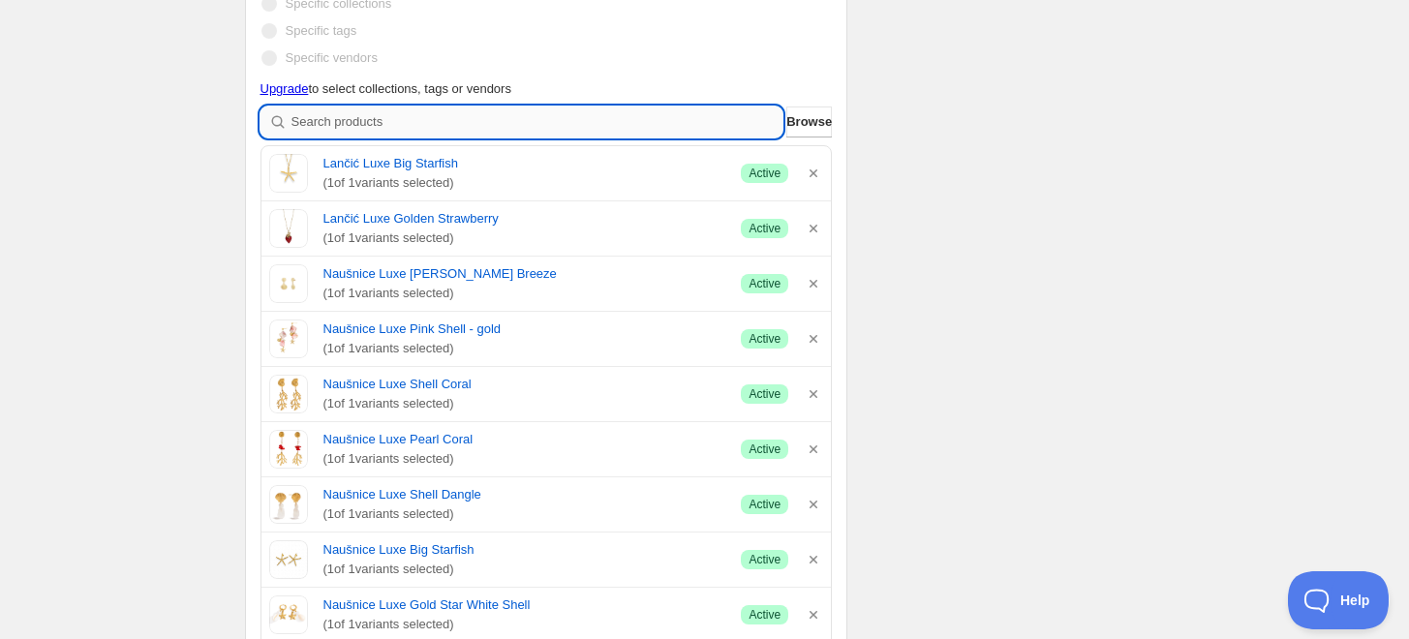
click at [325, 131] on input "search" at bounding box center [537, 121] width 492 height 31
paste input "Lančić Luxe Starfish Shell - gold"
type input "Lančić Luxe Starfish Shell - gold"
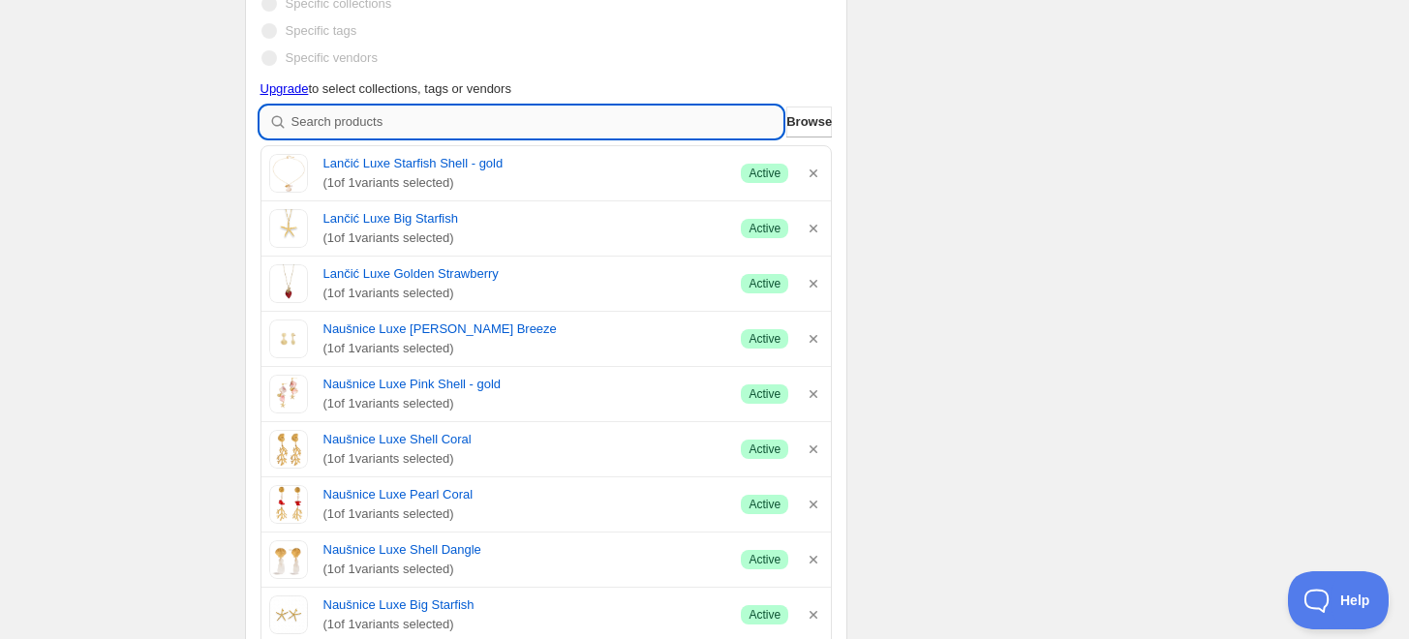
click at [314, 120] on input "search" at bounding box center [537, 121] width 492 height 31
paste input "Lančić Luxe Vacation - gold"
type input "Lančić Luxe Vacation - gold"
click at [360, 121] on input "search" at bounding box center [537, 121] width 492 height 31
paste input "Lančić Luxe Strawberry - gold"
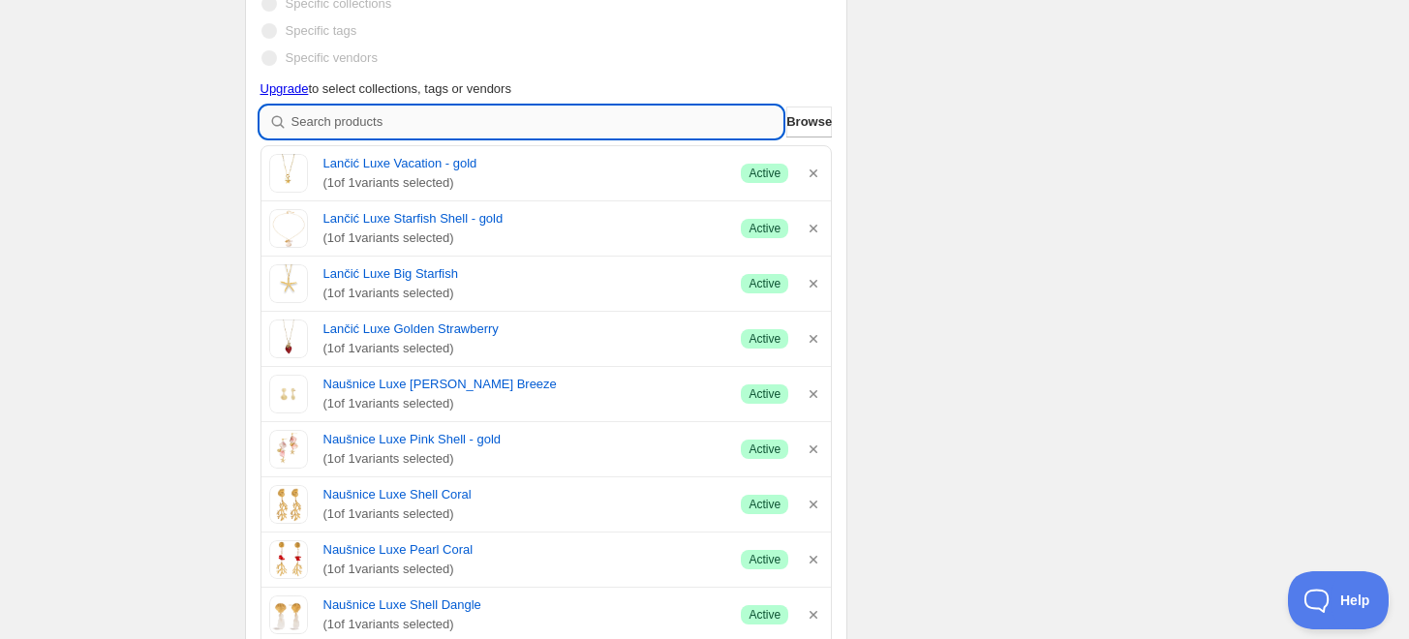
type input "Lančić Luxe Strawberry - gold"
click at [371, 114] on input "search" at bounding box center [537, 121] width 492 height 31
paste input "Lančić Luxe Turtle - gold"
type input "Lančić Luxe Turtle - gold"
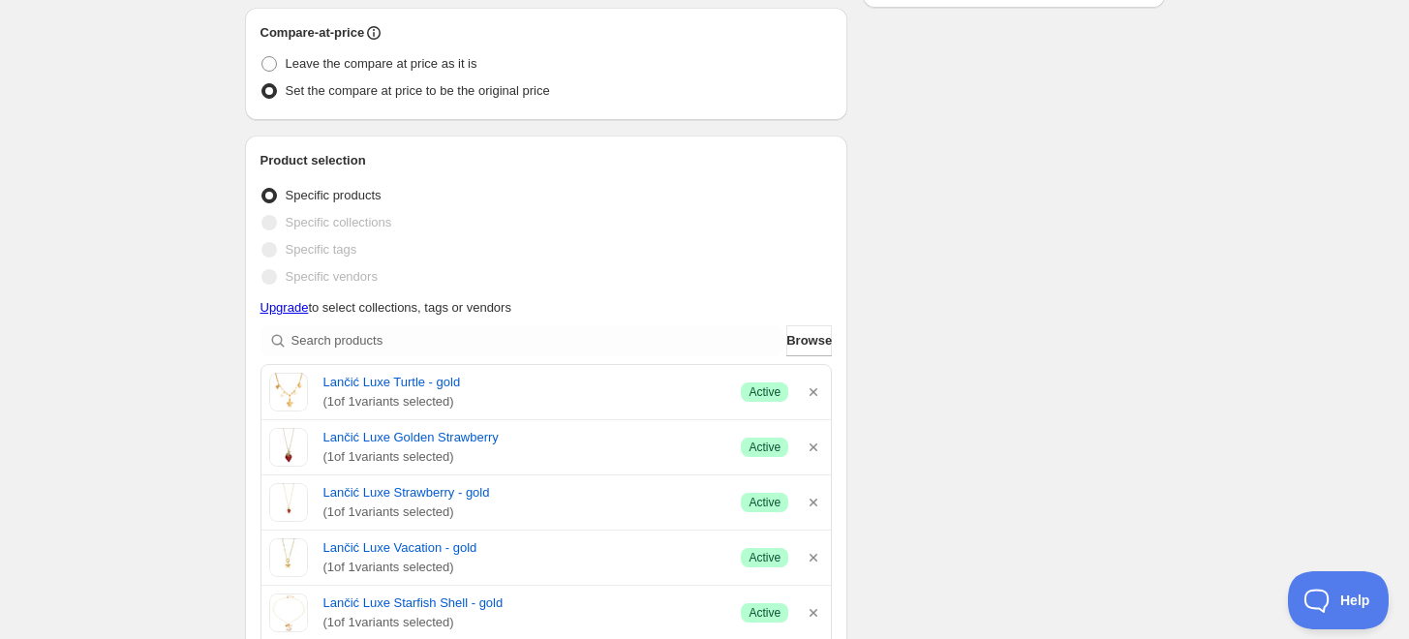
scroll to position [537, 0]
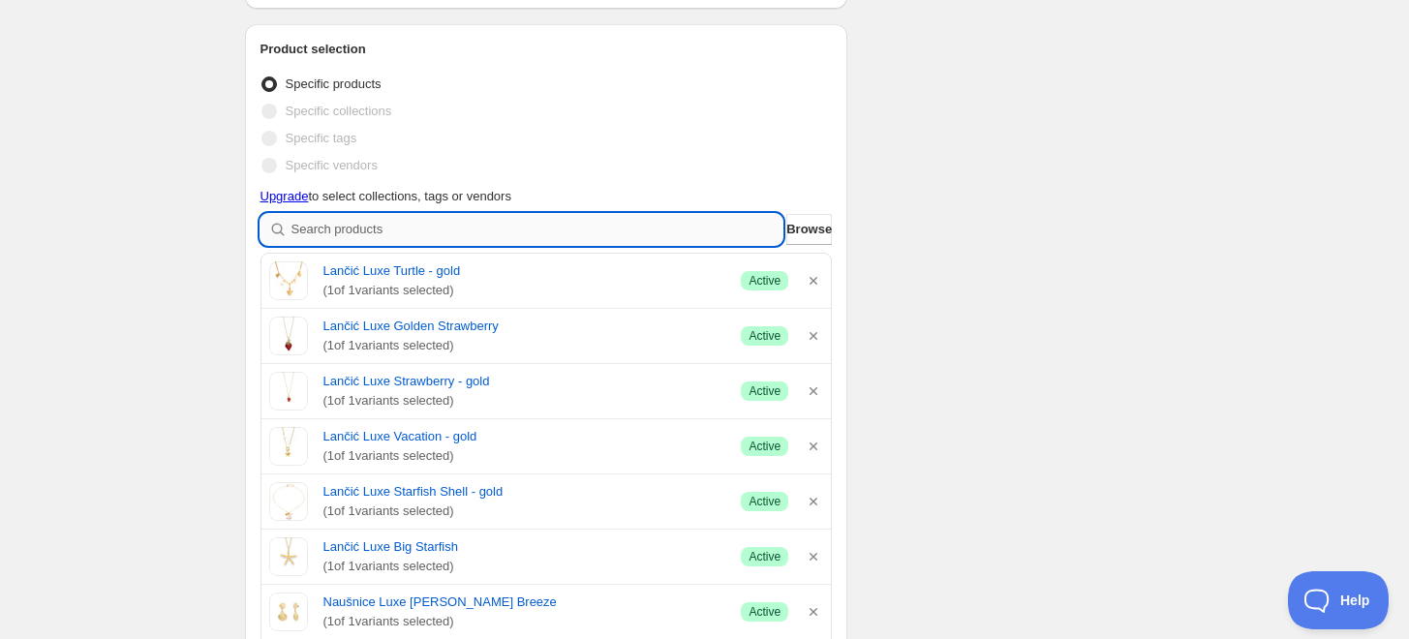
click at [349, 224] on input "search" at bounding box center [537, 229] width 492 height 31
paste input "Narukvica Luxe Golden Reef"
type input "Narukvica Luxe Golden Reef"
click at [310, 240] on input "search" at bounding box center [537, 229] width 492 height 31
paste input "Narukvica Luxe [PERSON_NAME] Charms"
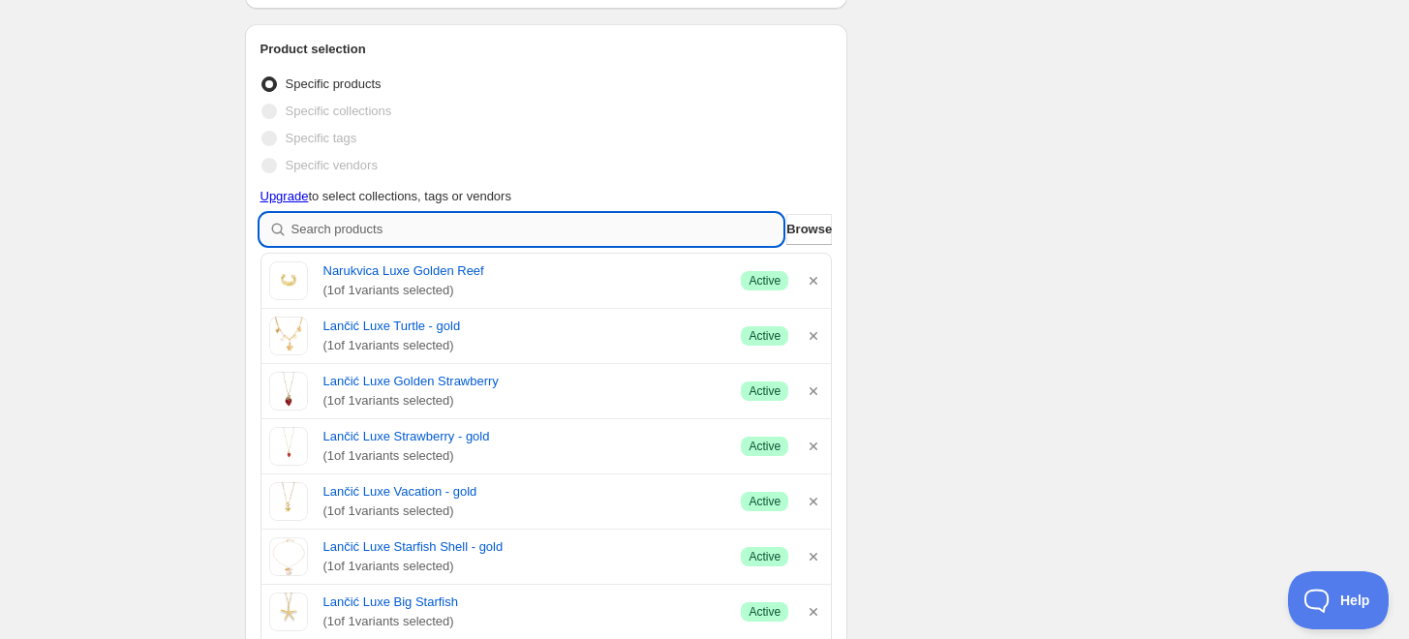
type input "Narukvica Luxe [PERSON_NAME] Charms"
click at [302, 238] on input "search" at bounding box center [537, 229] width 492 height 31
paste input "Narukvica Luxe Double Star - gold"
type input "Narukvica Luxe Double Star - gold"
click at [403, 234] on input "search" at bounding box center [537, 229] width 492 height 31
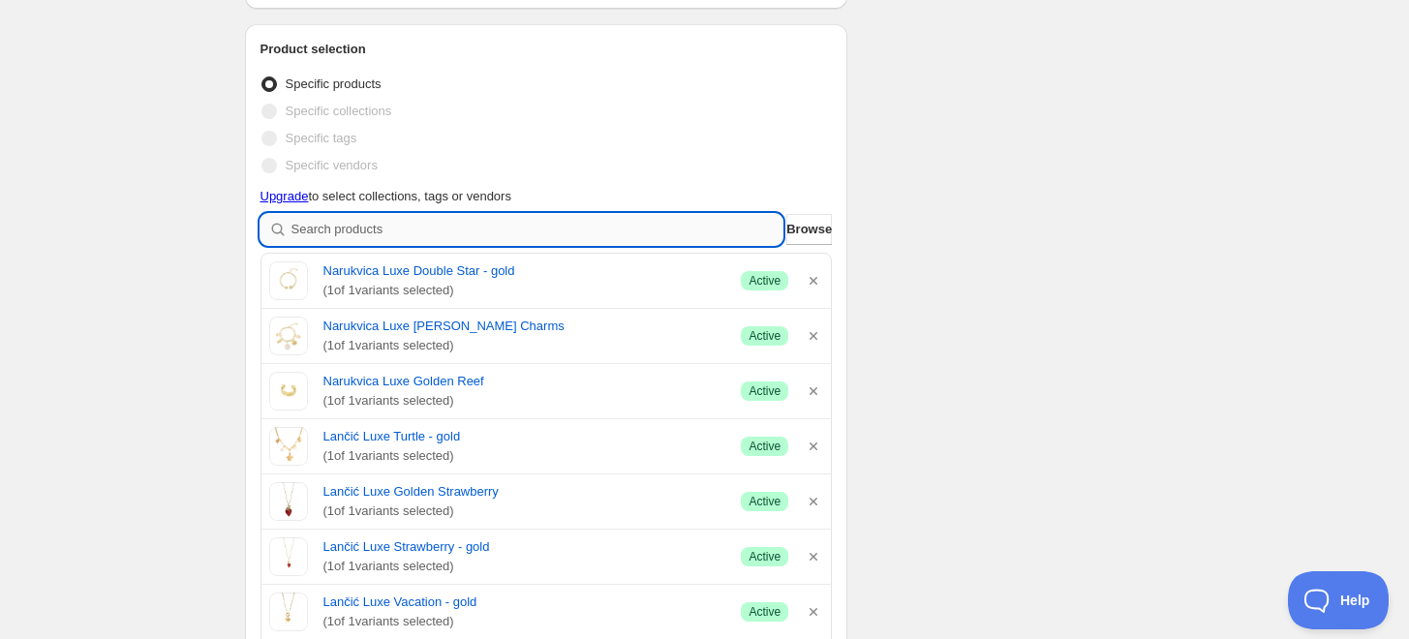
paste input "Narukvica Luxe Ocean Starfish"
type input "Narukvica Luxe Ocean Starfish"
click at [378, 223] on input "search" at bounding box center [537, 229] width 492 height 31
paste input "Narukvica Luxe Ocean Treasures"
type input "Narukvica Luxe Ocean Treasures"
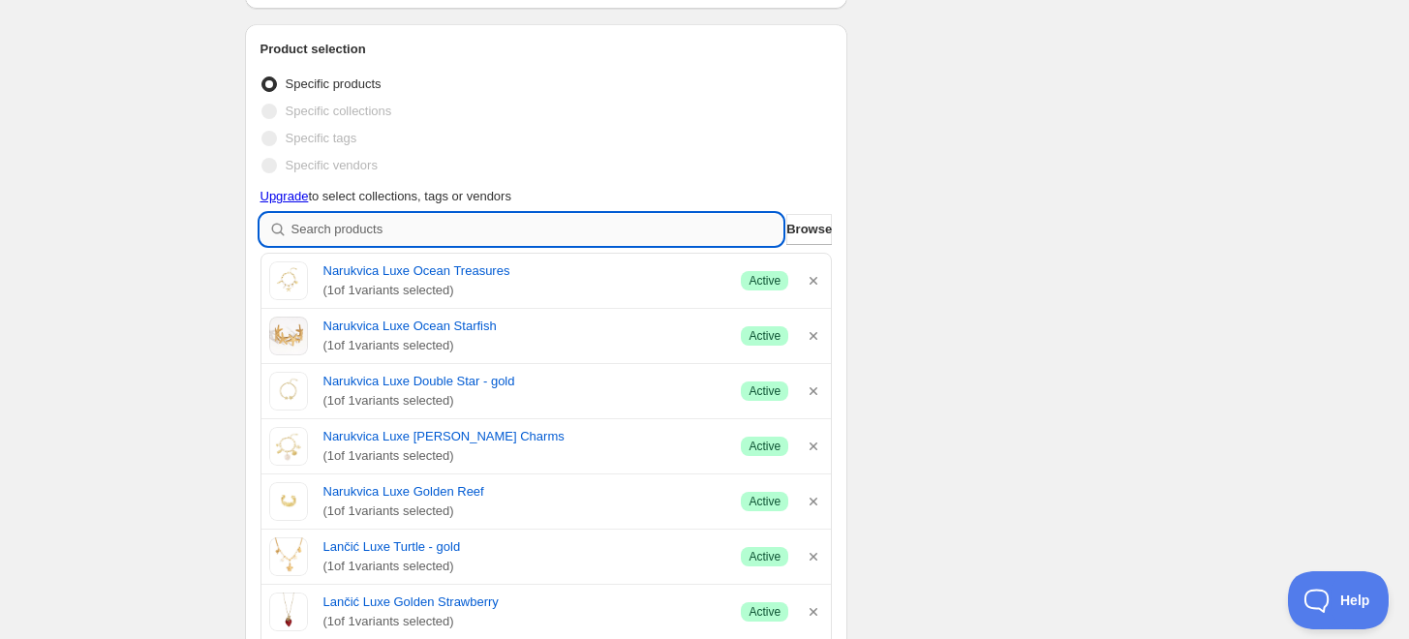
click at [323, 230] on input "search" at bounding box center [537, 229] width 492 height 31
paste input "Prsten Luxe Vacation"
type input "Prsten Luxe Vacation"
click at [346, 220] on input "search" at bounding box center [537, 229] width 492 height 31
paste input "Prsten Luxe Oceanic"
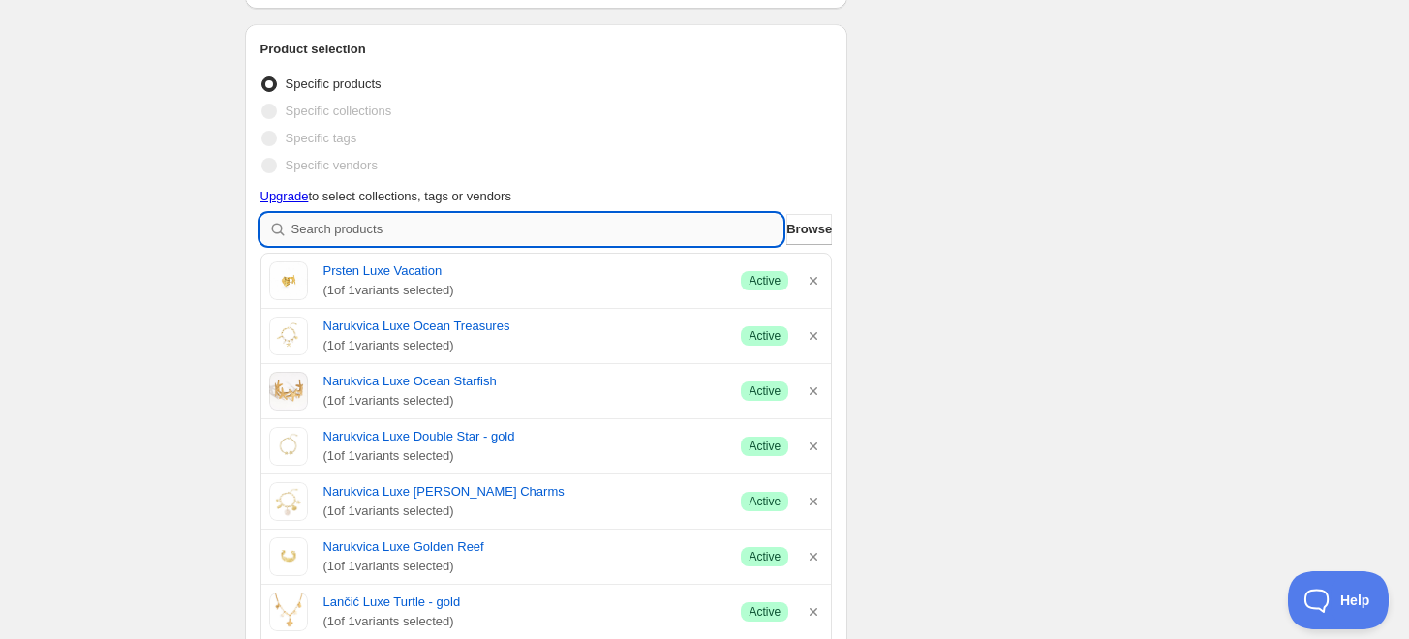
type input "Prsten Luxe Oceanic"
click at [326, 224] on input "search" at bounding box center [537, 229] width 492 height 31
paste input "Earcuff Octopus"
type input "Earcuff Octopus"
click at [372, 230] on input "search" at bounding box center [537, 229] width 492 height 31
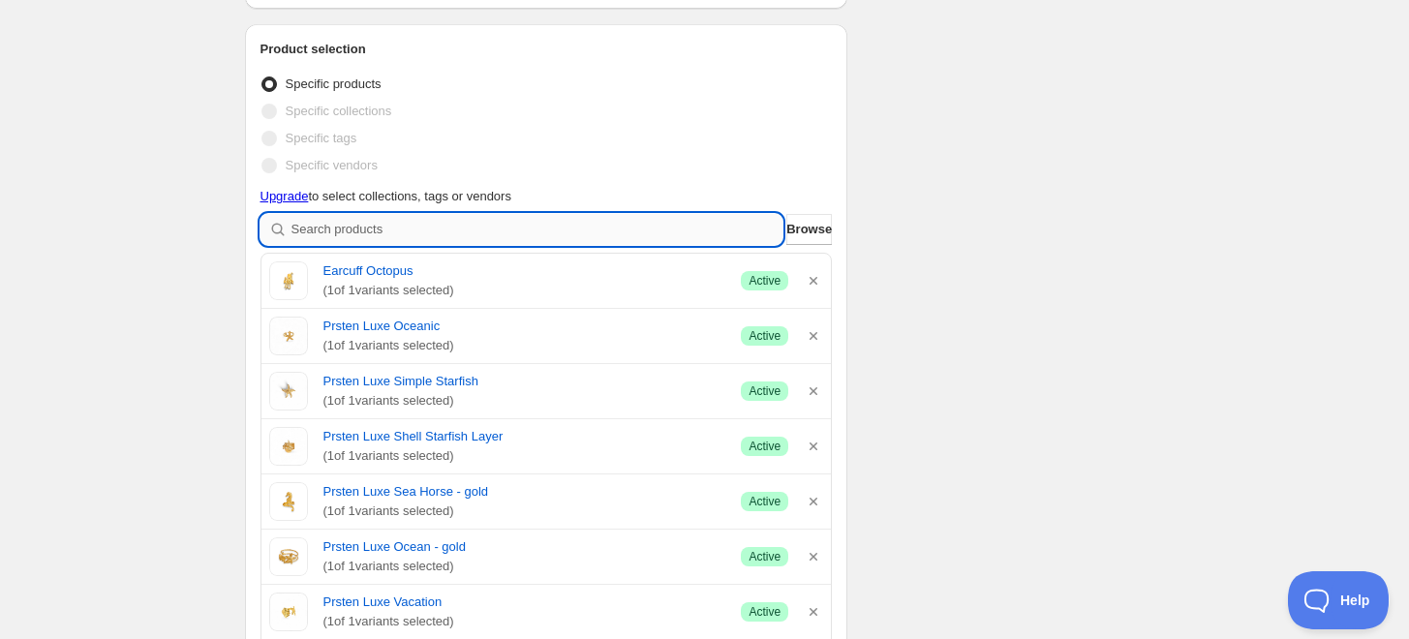
paste input "Naušnice Luxe Mini star - silver"
type input "Naušnice Luxe Mini star - silver"
click at [354, 221] on input "search" at bounding box center [537, 229] width 492 height 31
paste input "Lančić Luxe Starfish - silver"
type input "Lančić Luxe Starfish - silver"
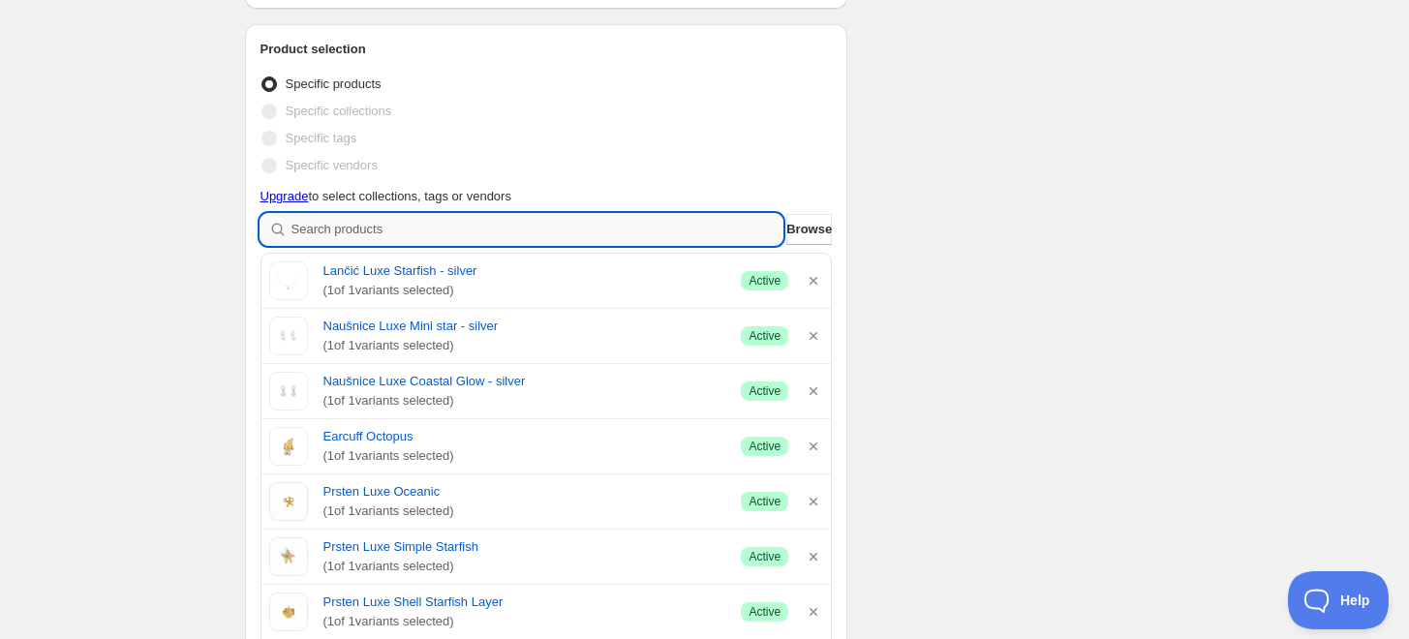
click at [350, 234] on input "search" at bounding box center [537, 229] width 492 height 31
paste input "Prsten Luxe Sea Shell - silver"
type input "Prsten Luxe Sea Shell - silver"
click at [452, 221] on input "search" at bounding box center [537, 229] width 492 height 31
paste input "Prsten Luxe Cute Starfish - silver"
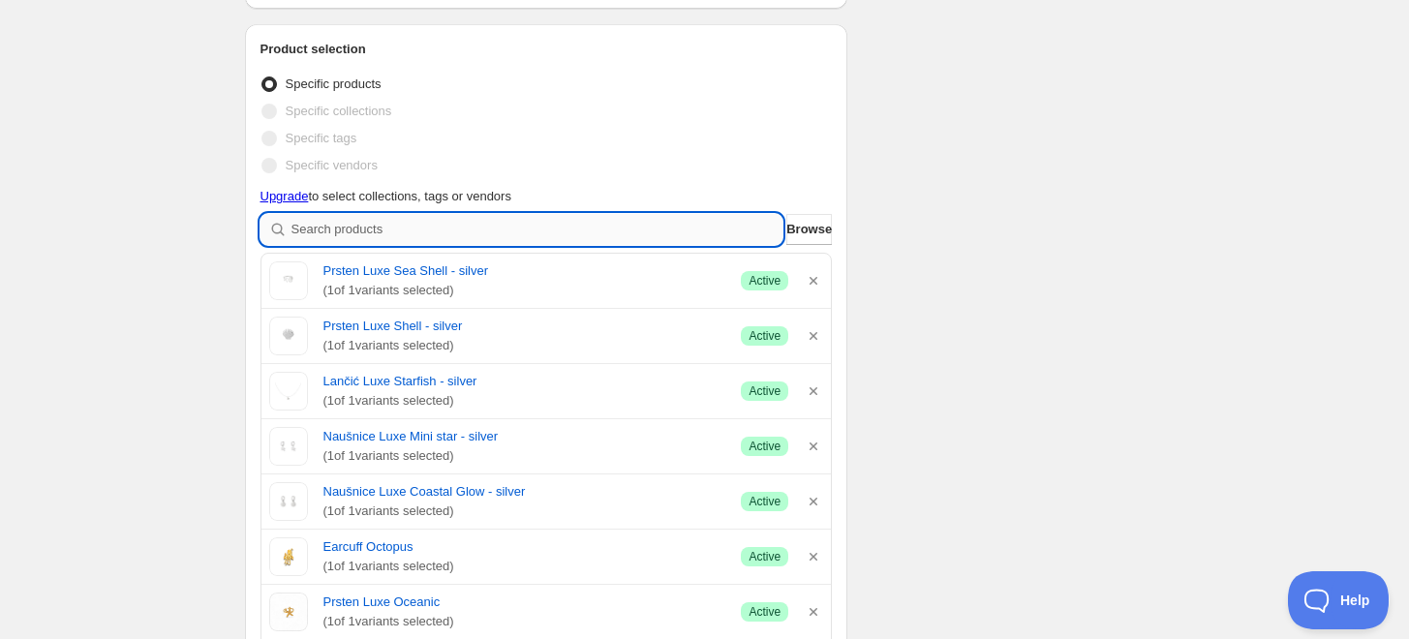
type input "Prsten Luxe Cute Starfish - silver"
click at [318, 223] on input "search" at bounding box center [537, 229] width 492 height 31
paste input "Narukvica Luxe Mermaid Life"
type input "Narukvica Luxe Mermaid Life"
click at [311, 230] on input "search" at bounding box center [537, 229] width 492 height 31
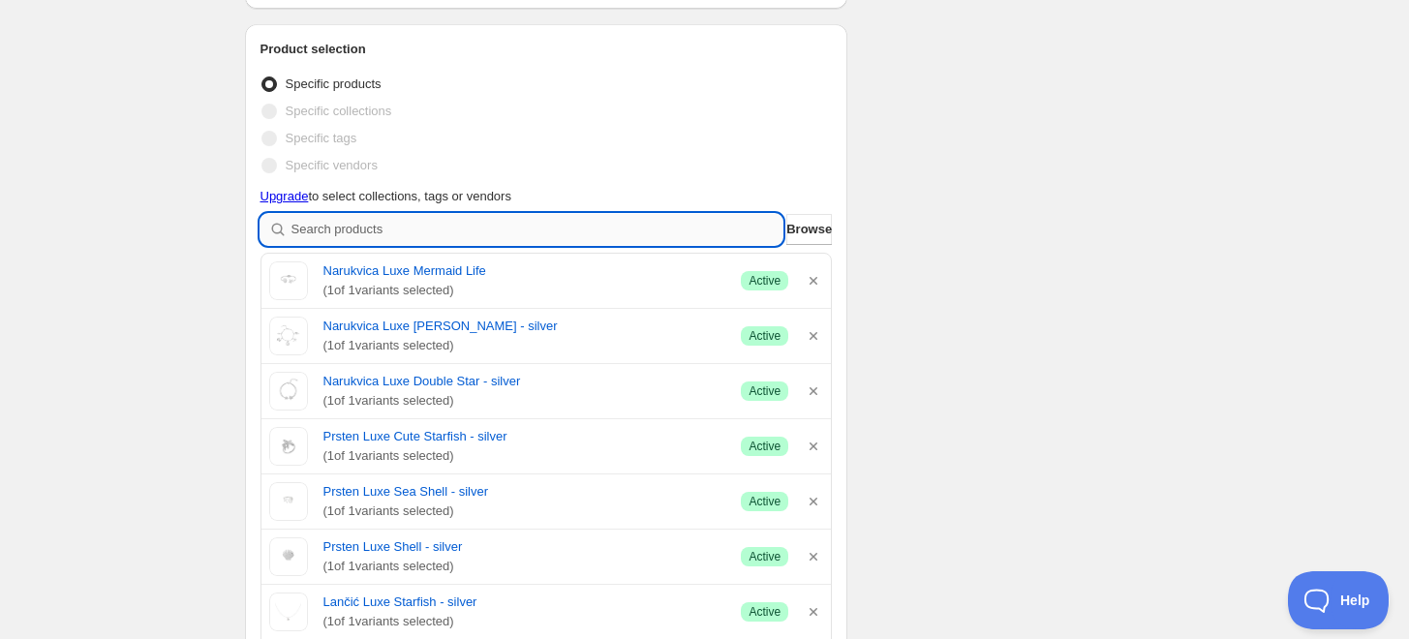
paste input "Scrunchie Oceanic Style - light pink"
type input "Scrunchie Oceanic Style - light pink"
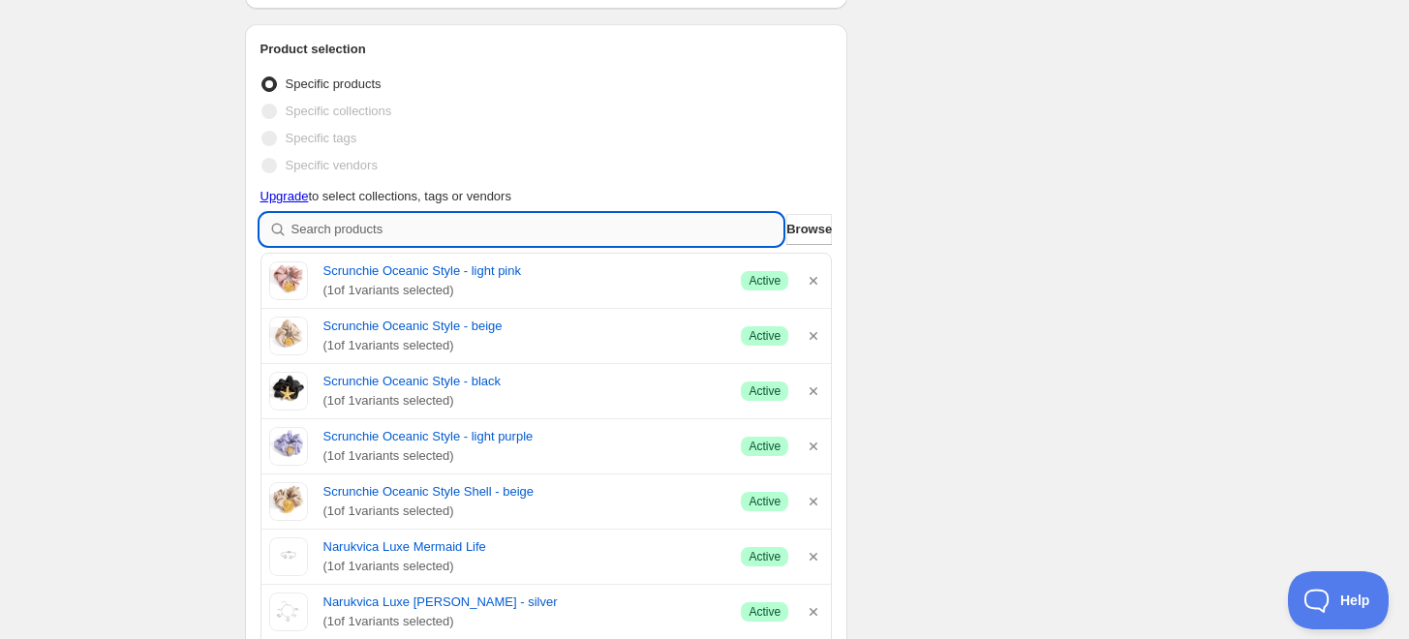
click at [375, 238] on input "search" at bounding box center [537, 229] width 492 height 31
type input "k"
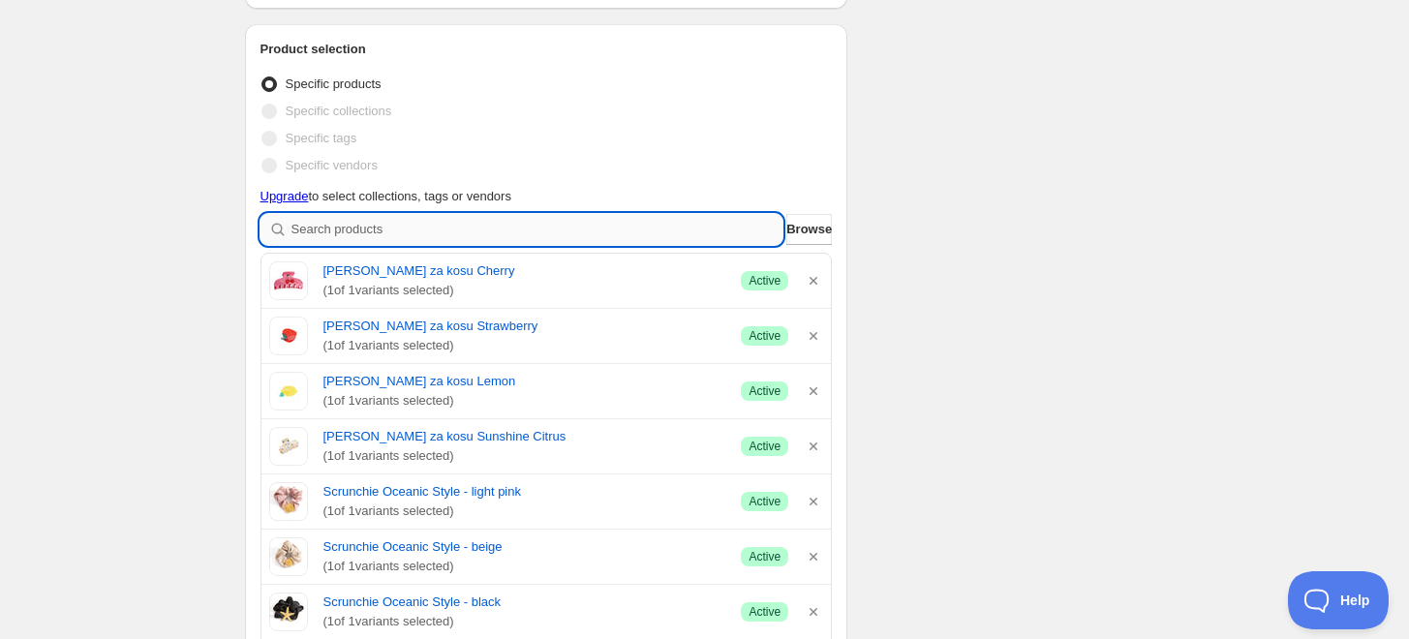
click at [418, 218] on input "search" at bounding box center [537, 229] width 492 height 31
type input "l"
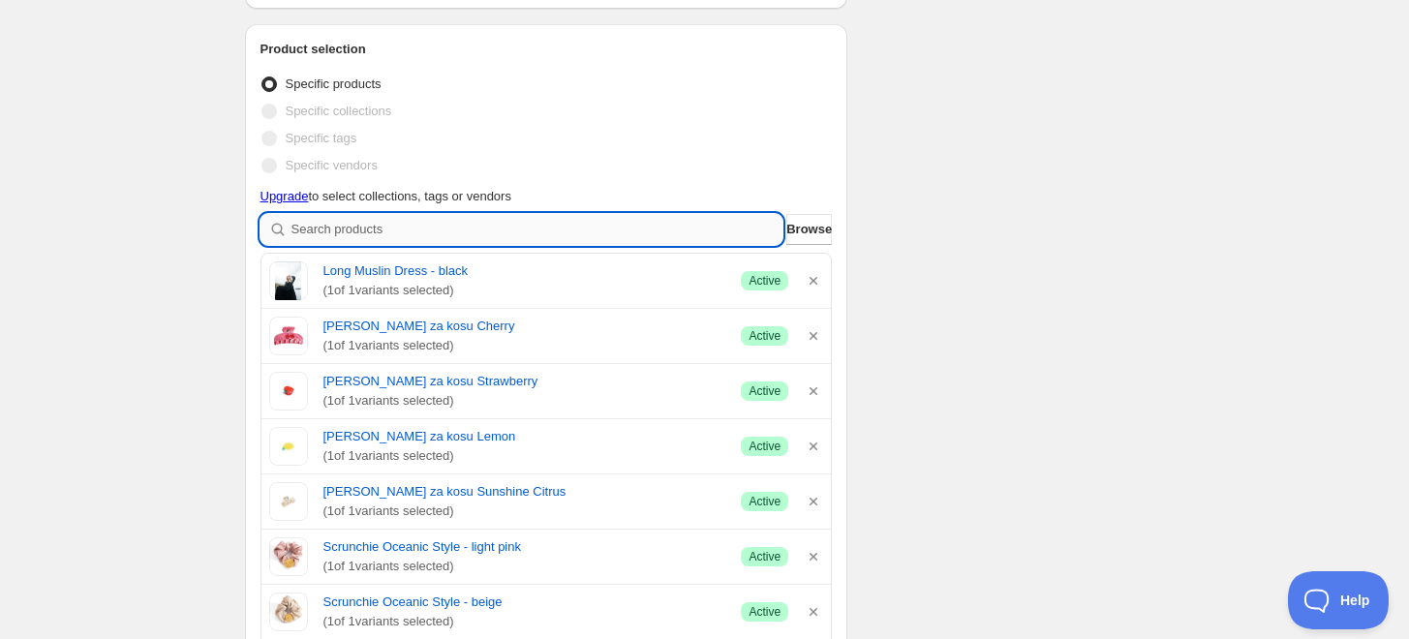
click at [511, 230] on input "search" at bounding box center [537, 229] width 492 height 31
type input "w"
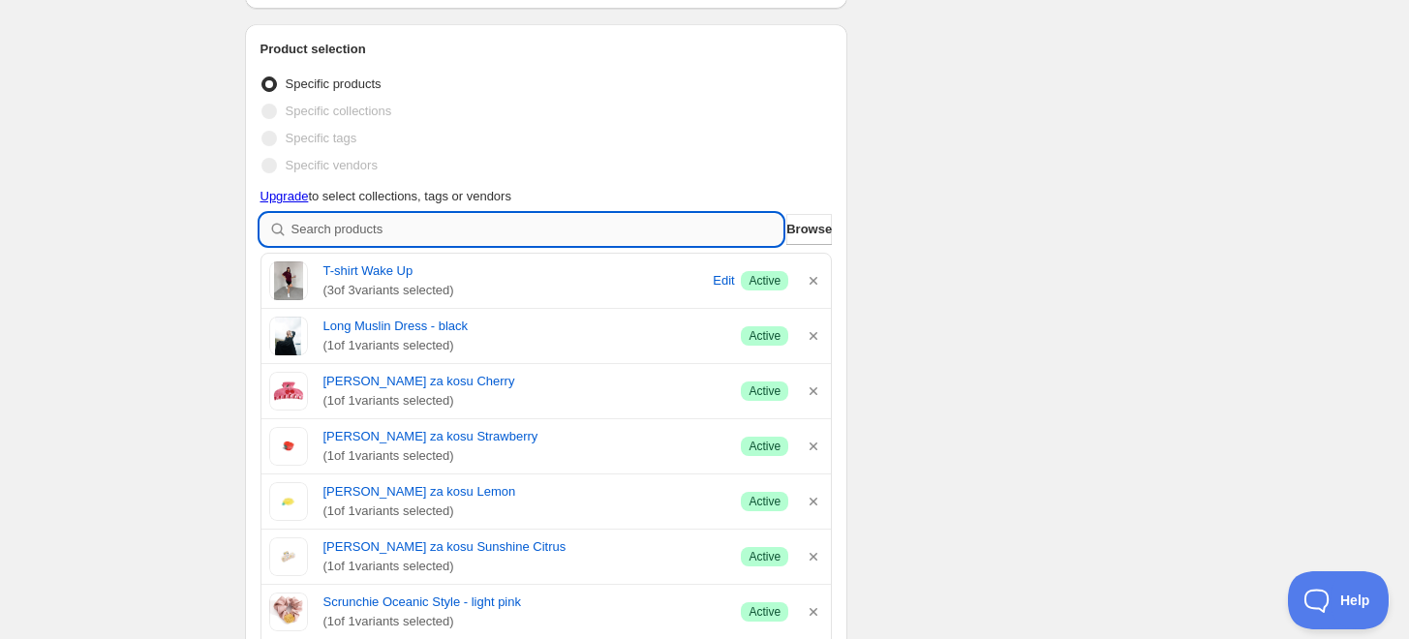
click at [395, 226] on input "search" at bounding box center [537, 229] width 492 height 31
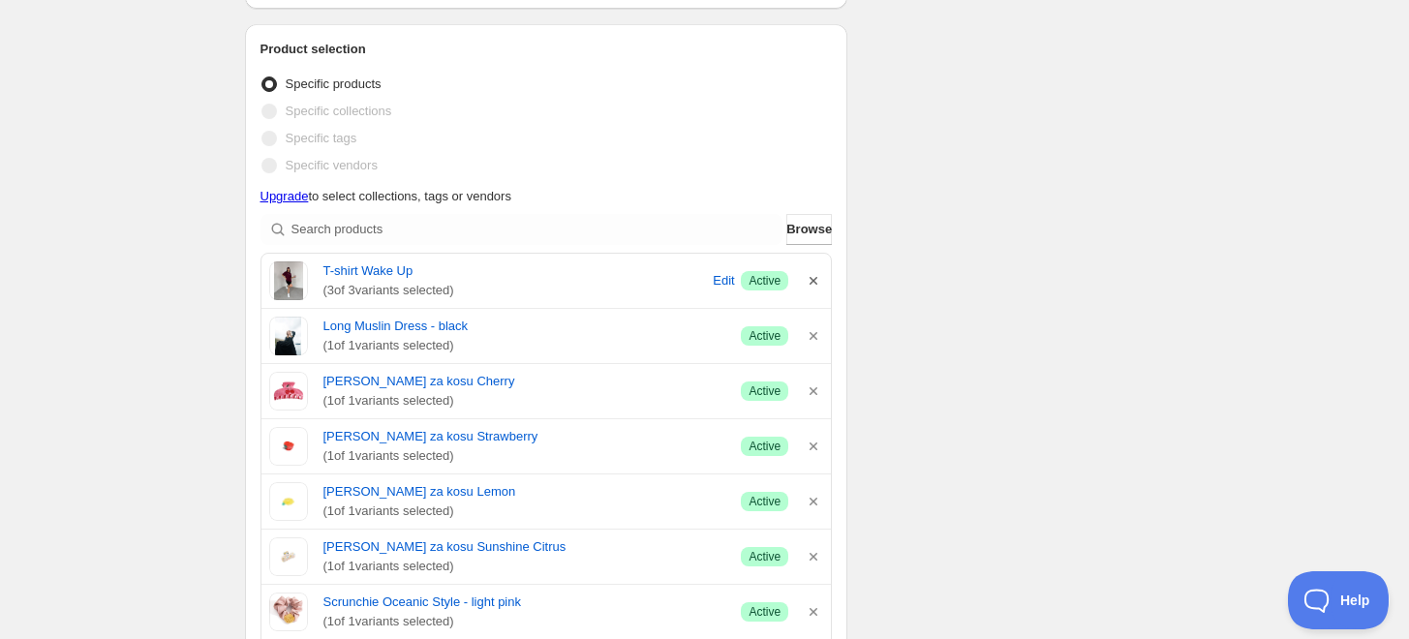
click at [815, 283] on icon "button" at bounding box center [813, 281] width 8 height 8
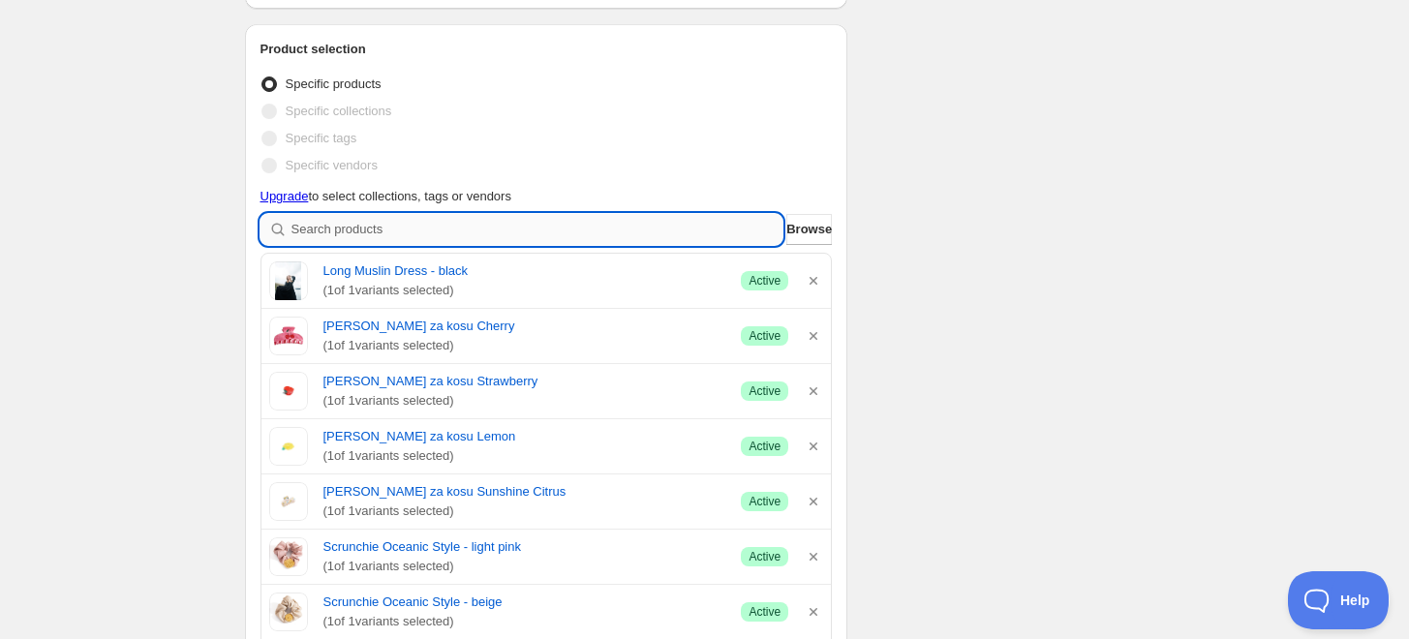
click at [347, 230] on input "search" at bounding box center [537, 229] width 492 height 31
type input "s"
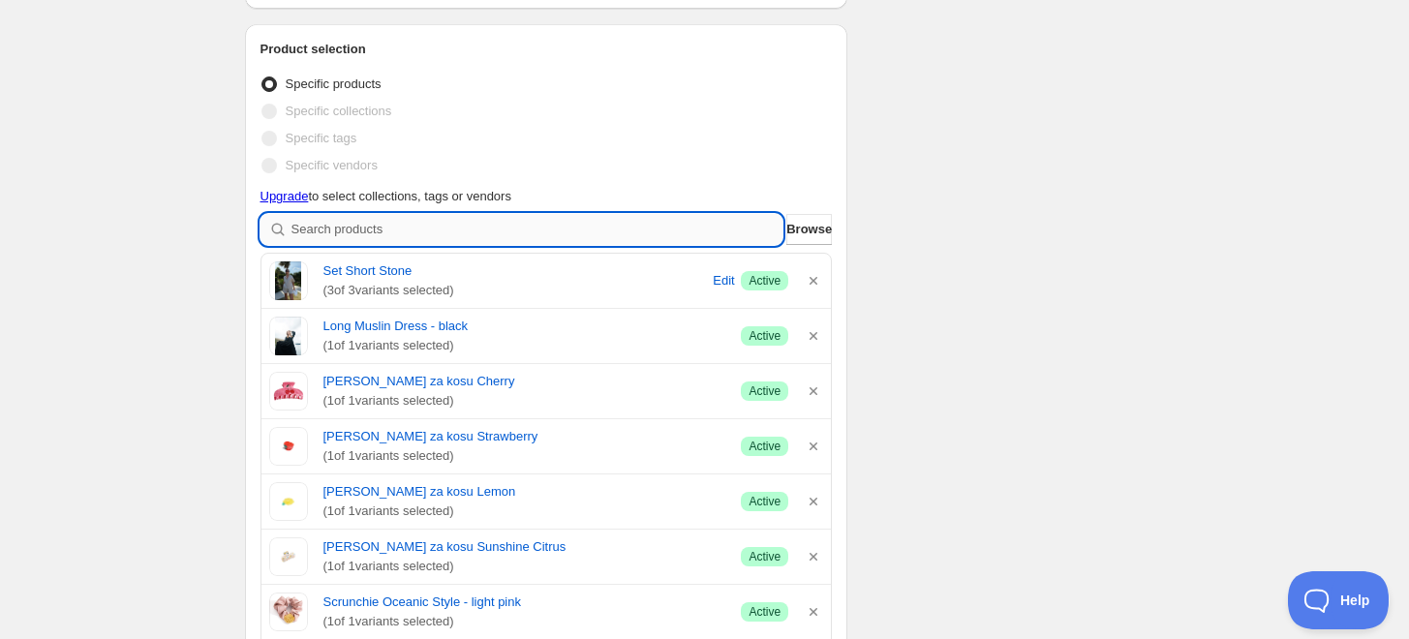
click at [559, 221] on input "search" at bounding box center [537, 229] width 492 height 31
type input "s"
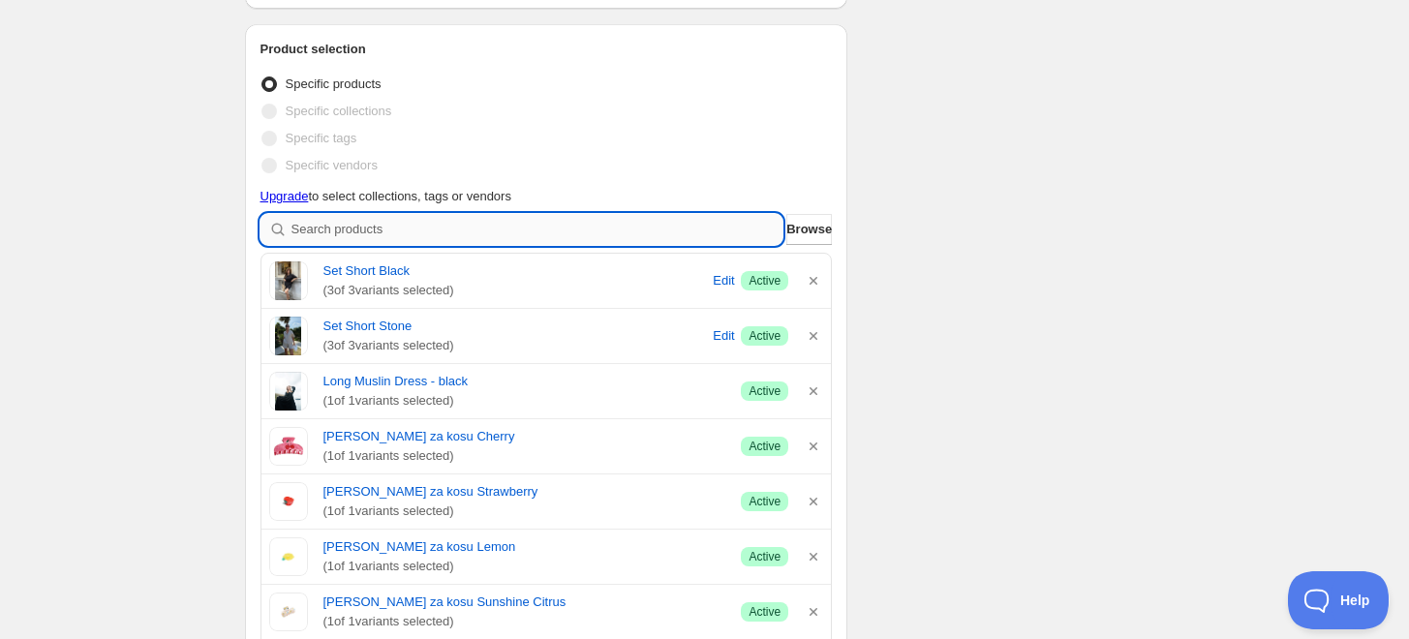
click at [430, 229] on input "search" at bounding box center [537, 229] width 492 height 31
type input "h"
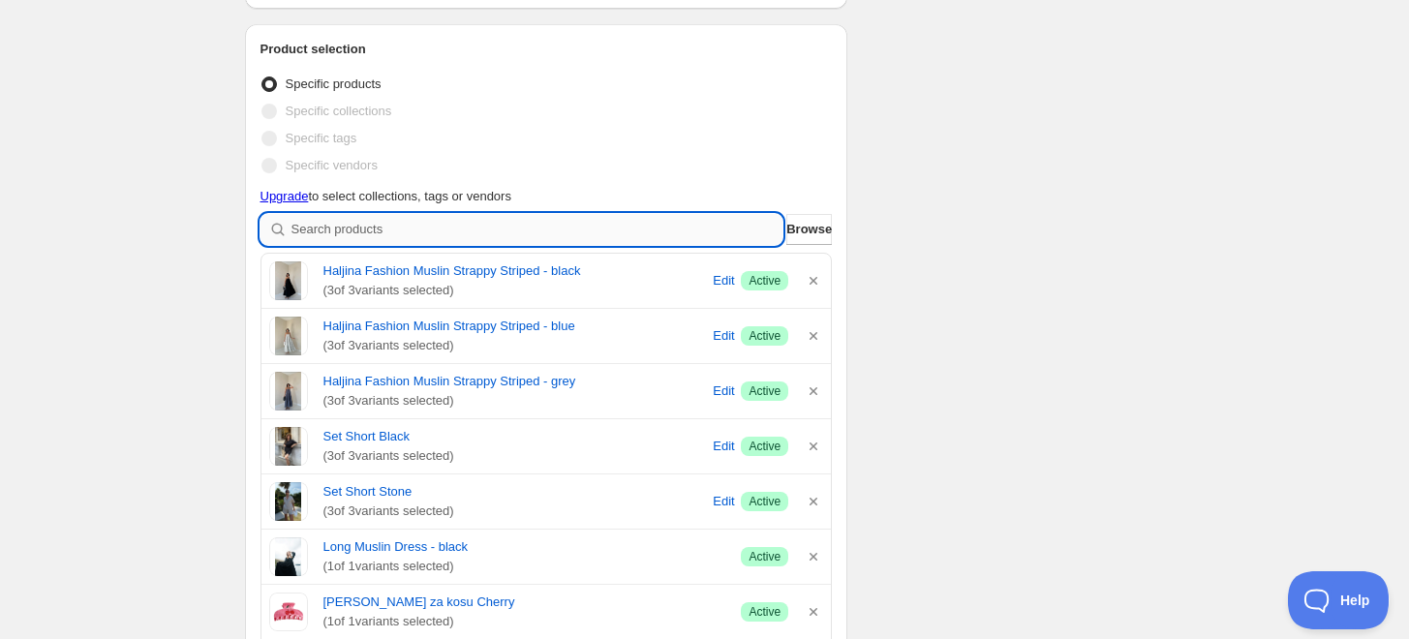
click at [433, 238] on input "search" at bounding box center [537, 229] width 492 height 31
type input "s"
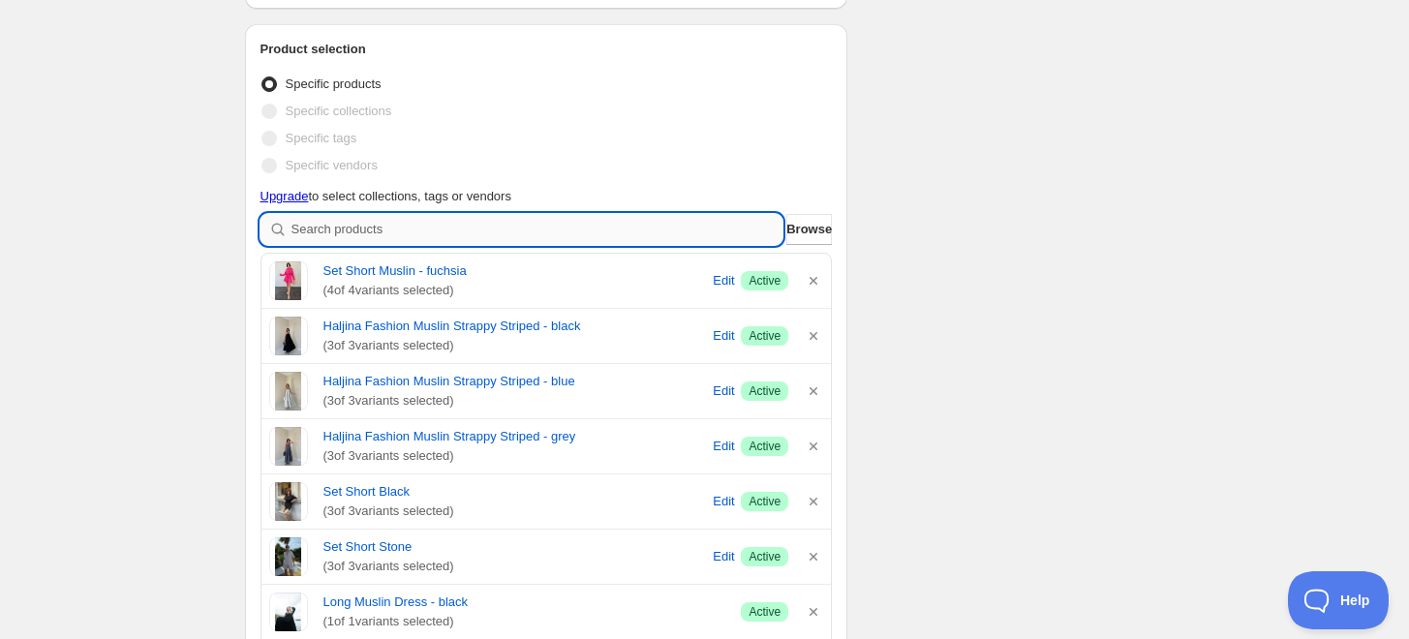
click at [358, 230] on input "search" at bounding box center [537, 229] width 492 height 31
type input "s"
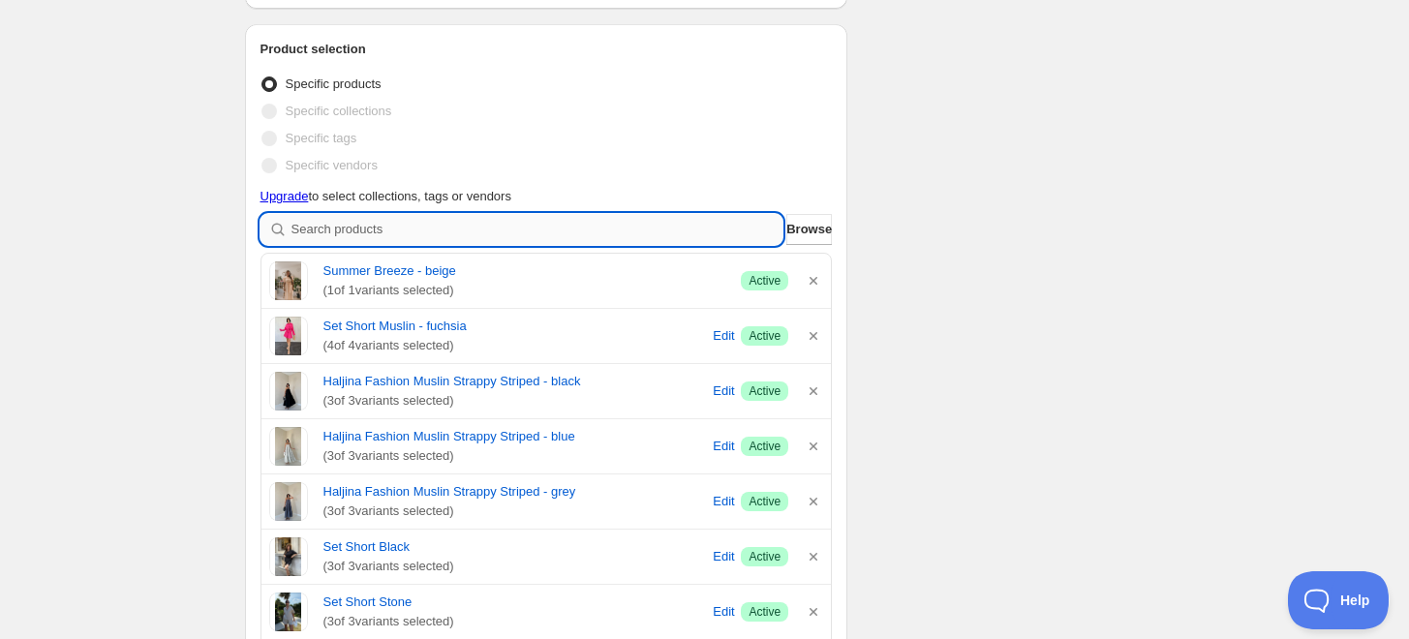
click at [422, 223] on input "search" at bounding box center [537, 229] width 492 height 31
type input "h"
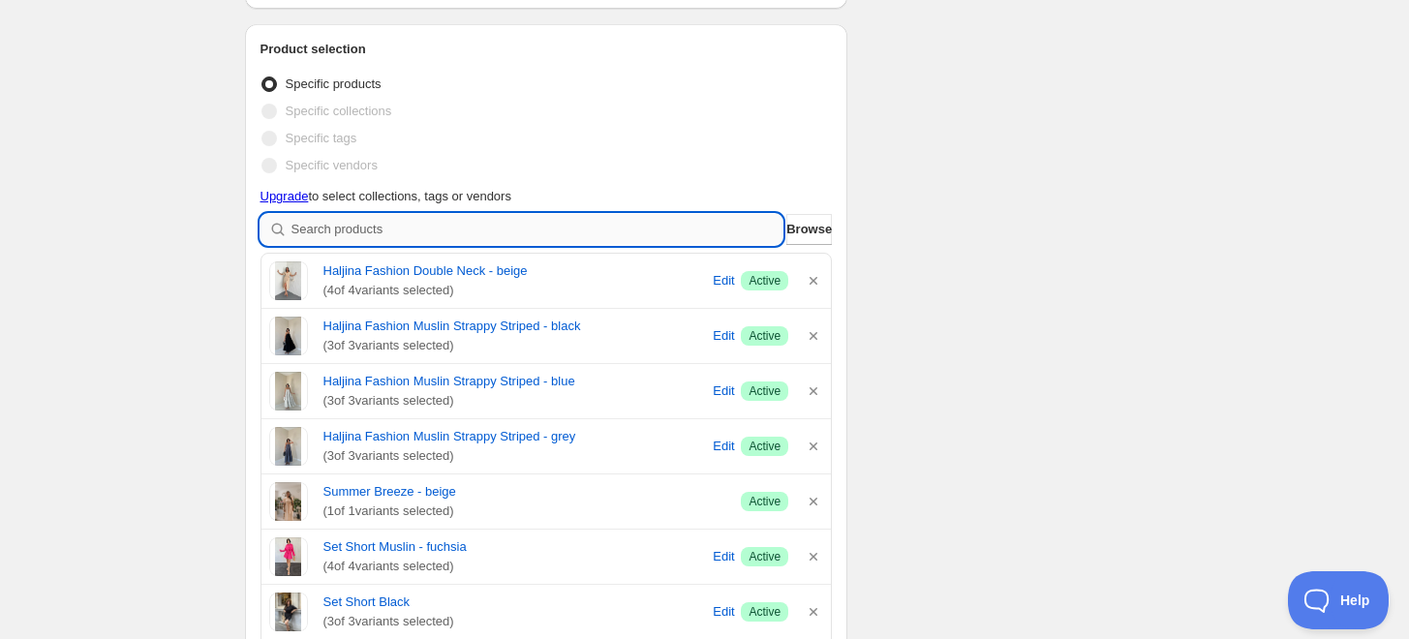
click at [368, 230] on input "search" at bounding box center [537, 229] width 492 height 31
type input "s"
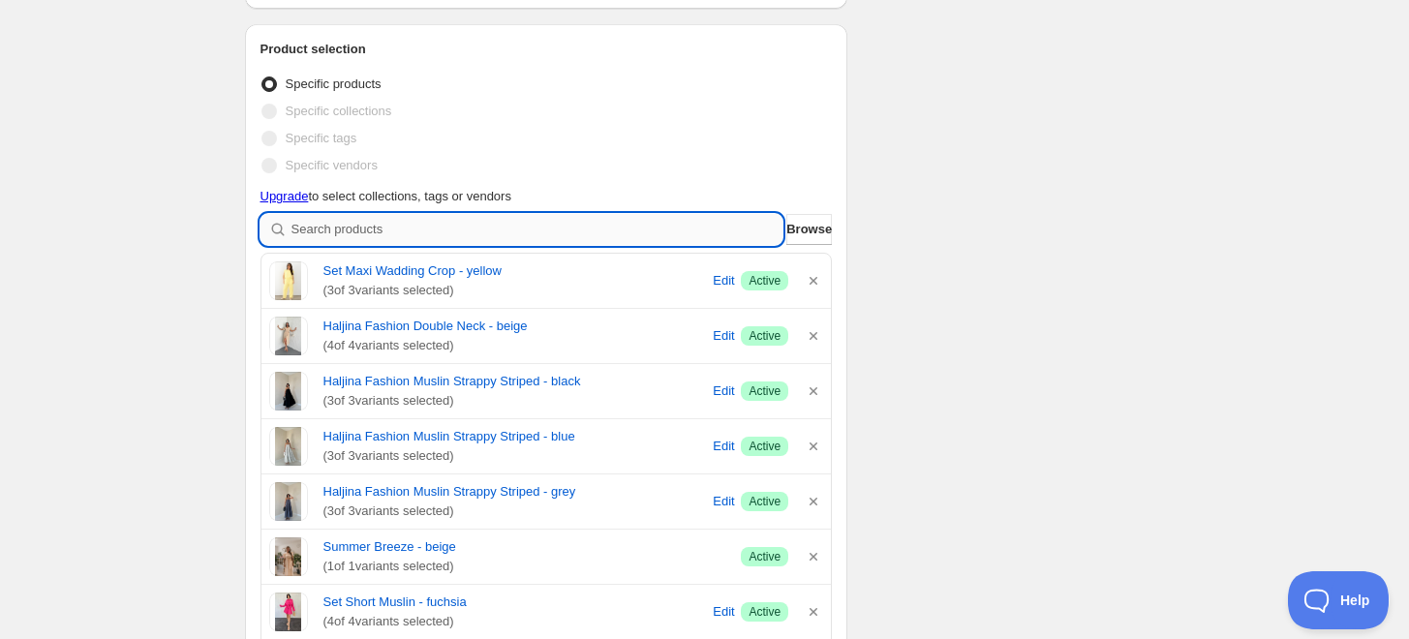
click at [498, 231] on input "search" at bounding box center [537, 229] width 492 height 31
type input "j"
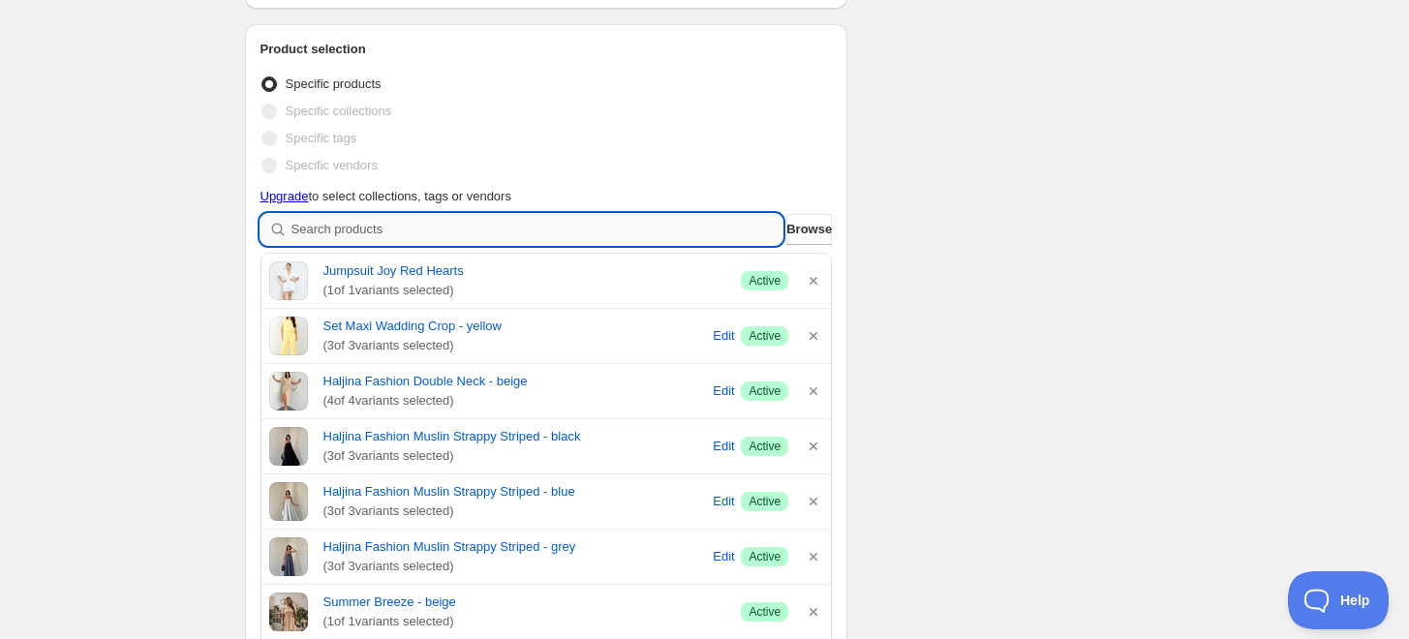
click at [440, 216] on input "search" at bounding box center [537, 229] width 492 height 31
type input "h"
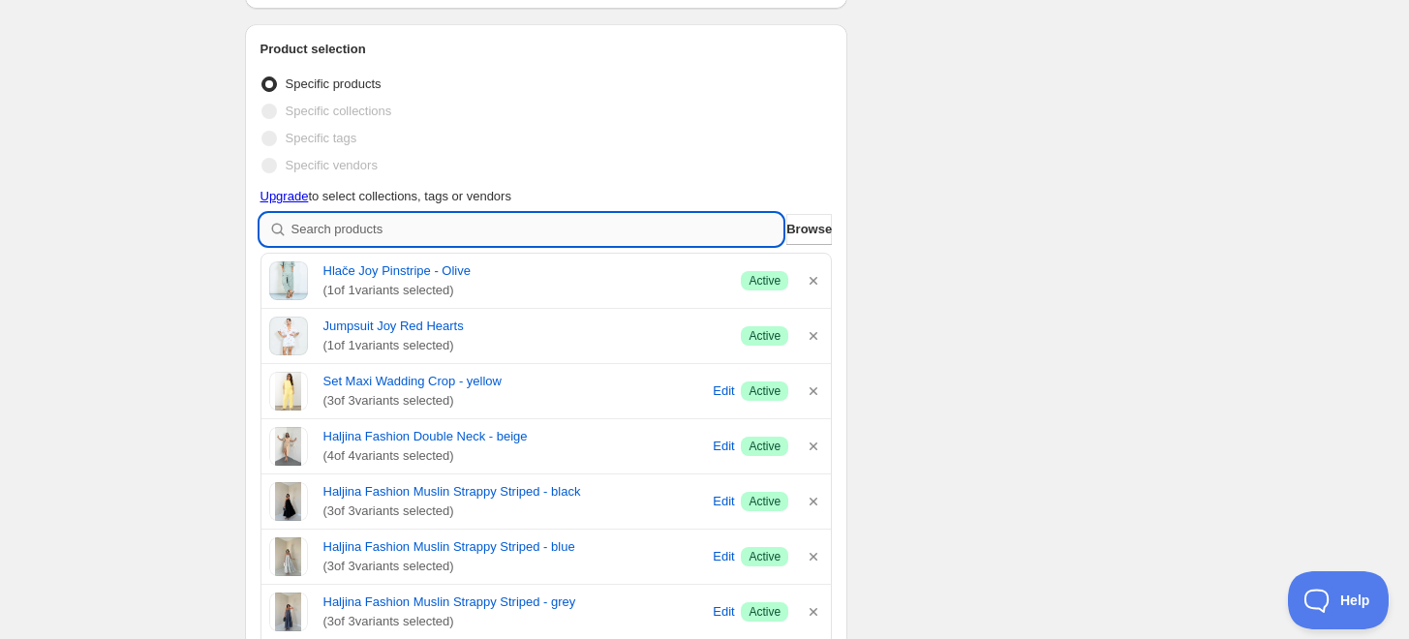
click at [519, 221] on input "search" at bounding box center [537, 229] width 492 height 31
type input "k"
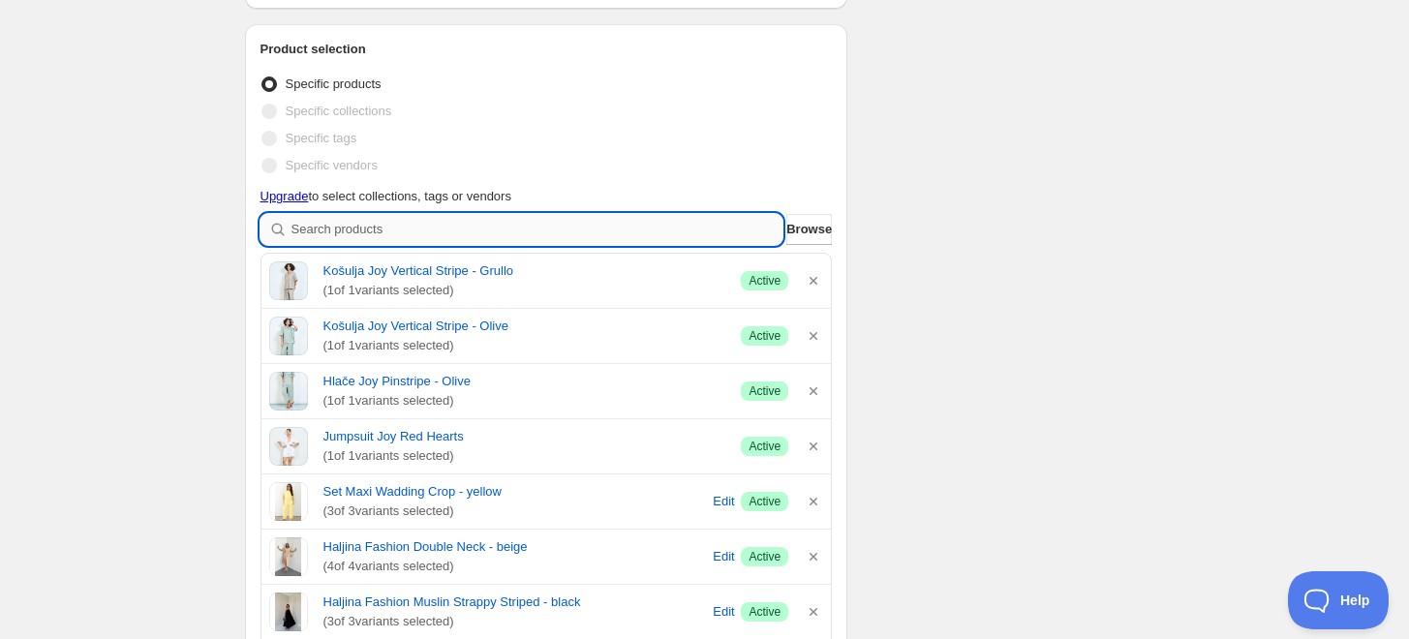
click at [429, 230] on input "search" at bounding box center [537, 229] width 492 height 31
type input "h"
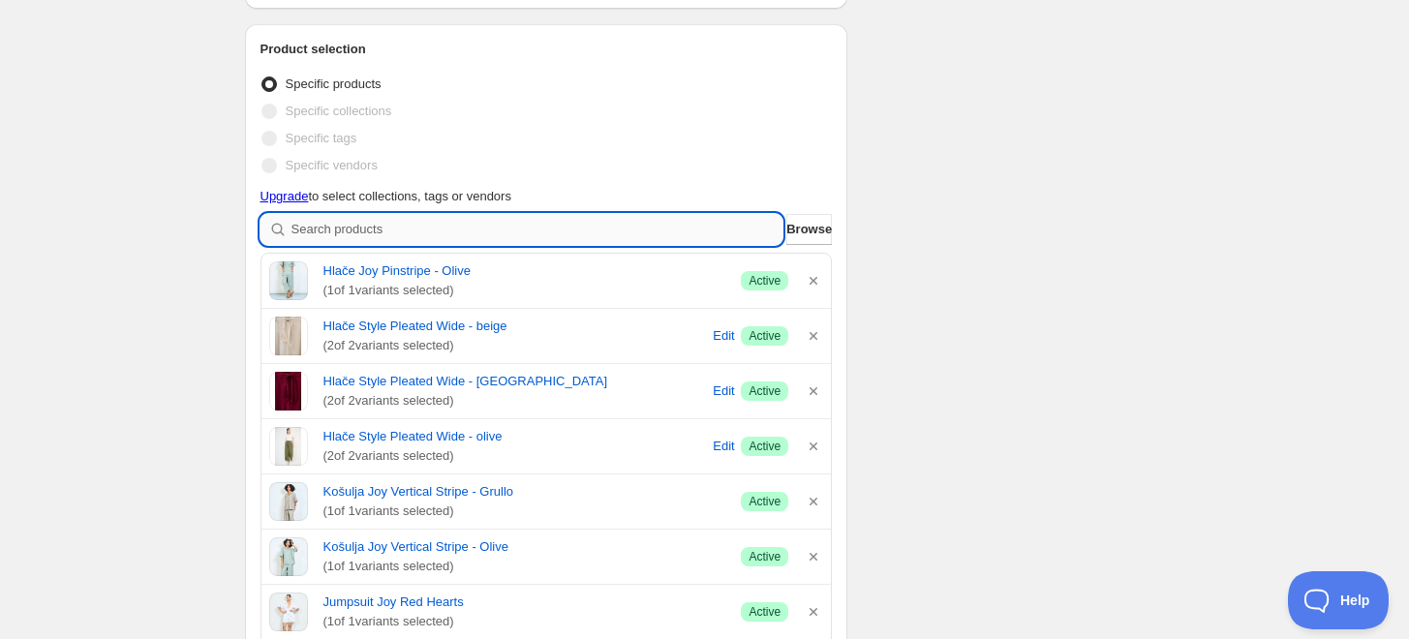
click at [381, 236] on input "search" at bounding box center [537, 229] width 492 height 31
type input "s"
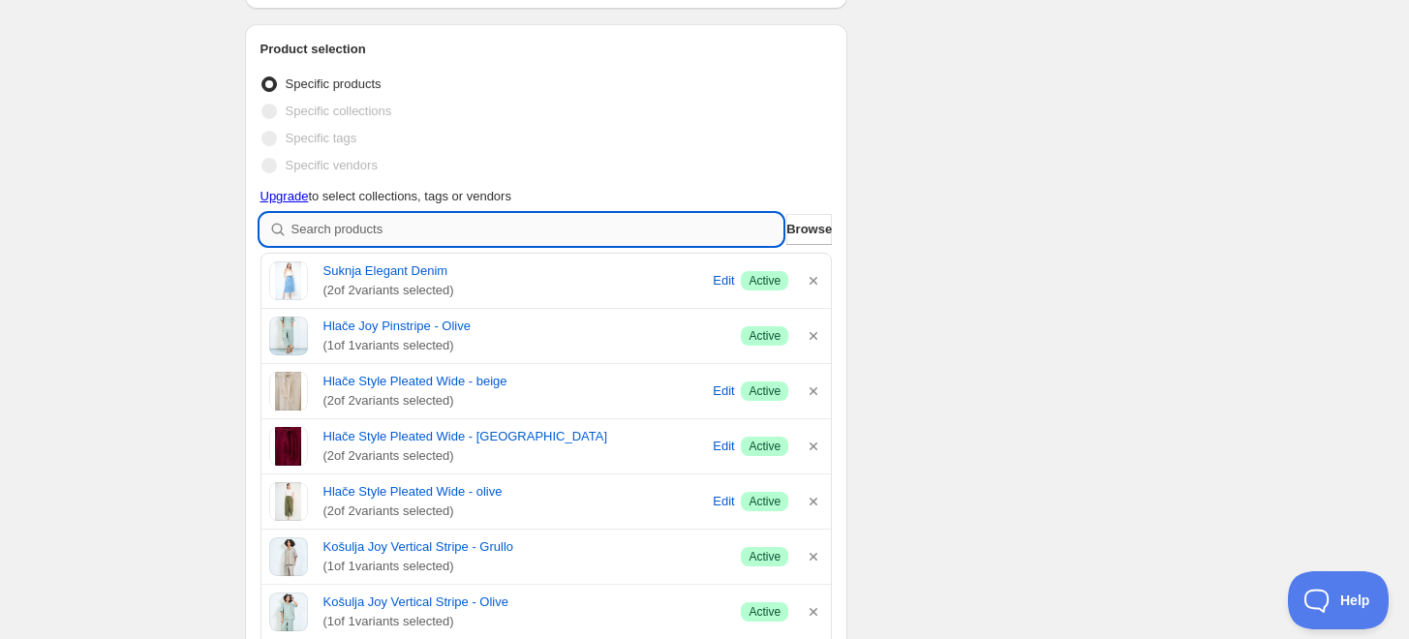
click at [392, 239] on input "search" at bounding box center [537, 229] width 492 height 31
type input "t"
click at [398, 228] on input "search" at bounding box center [537, 229] width 492 height 31
type input "t"
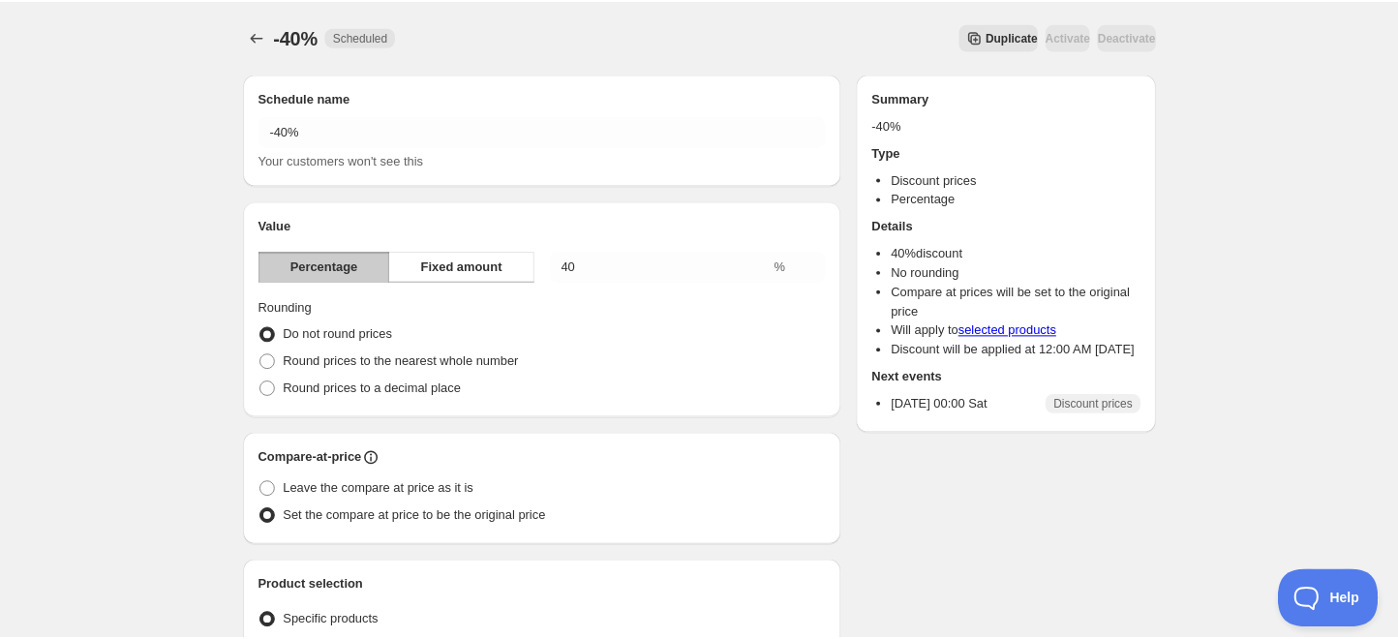
scroll to position [107, 0]
